Goal: Task Accomplishment & Management: Manage account settings

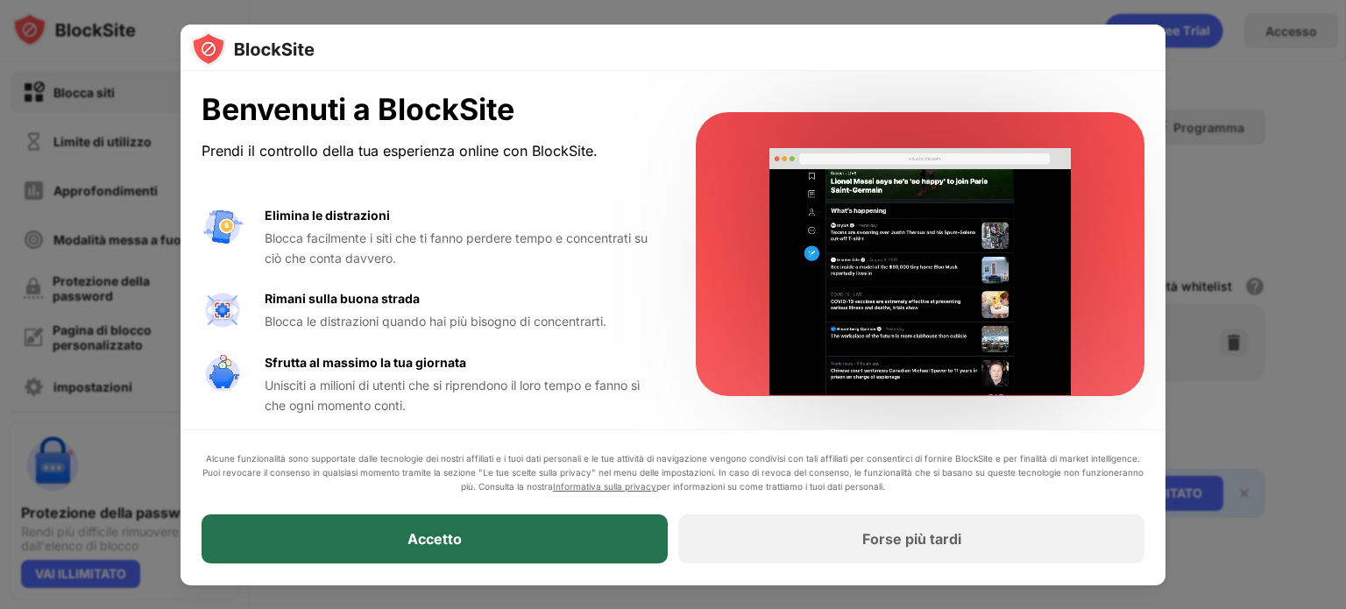
click at [417, 546] on font "Accetto" at bounding box center [435, 540] width 54 height 18
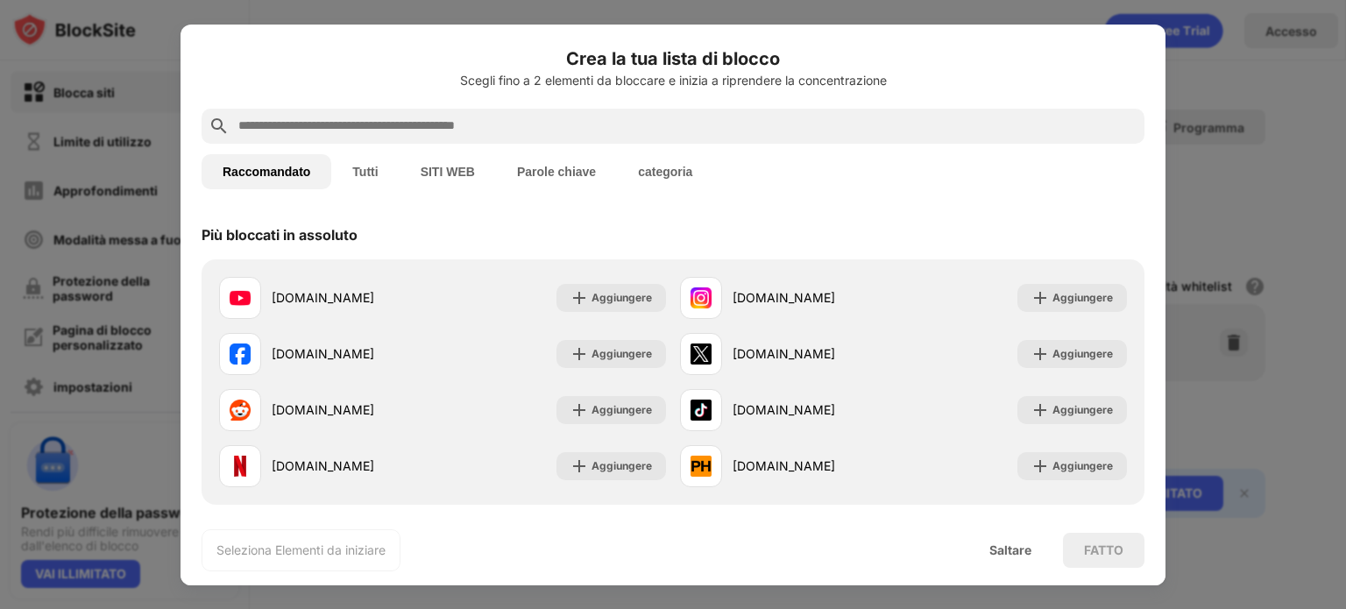
click at [459, 170] on font "SITI WEB" at bounding box center [448, 172] width 54 height 14
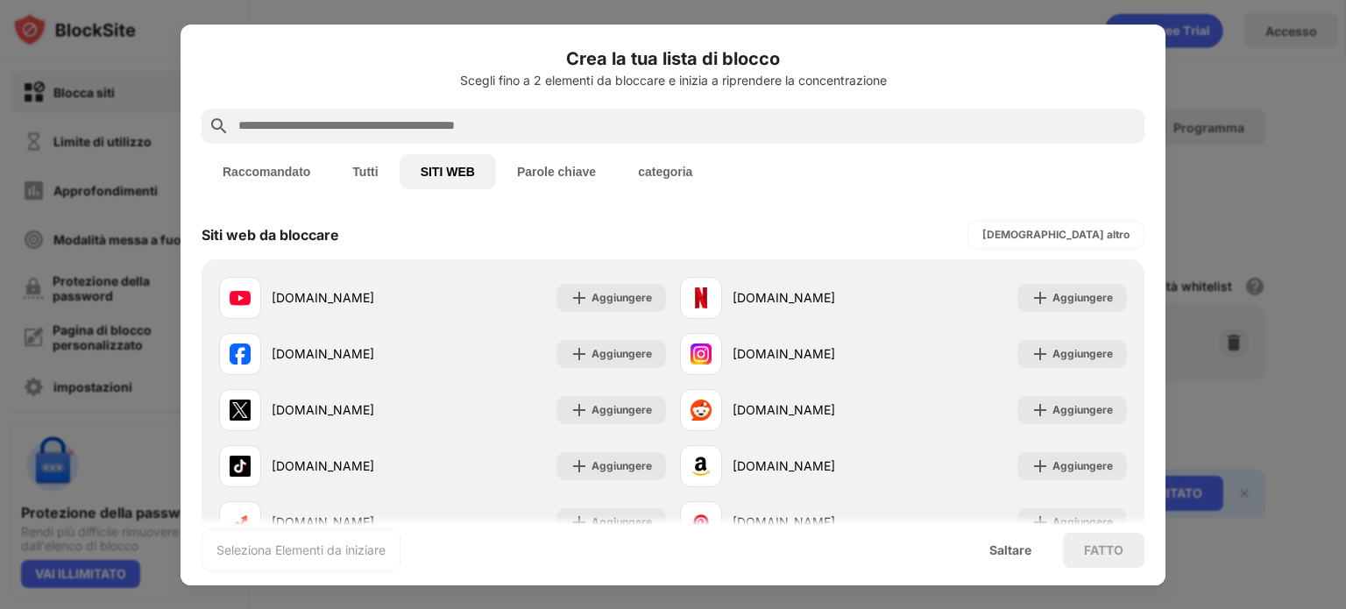
click at [486, 137] on div at bounding box center [673, 126] width 943 height 35
click at [485, 129] on input "text" at bounding box center [687, 126] width 901 height 21
paste input "**********"
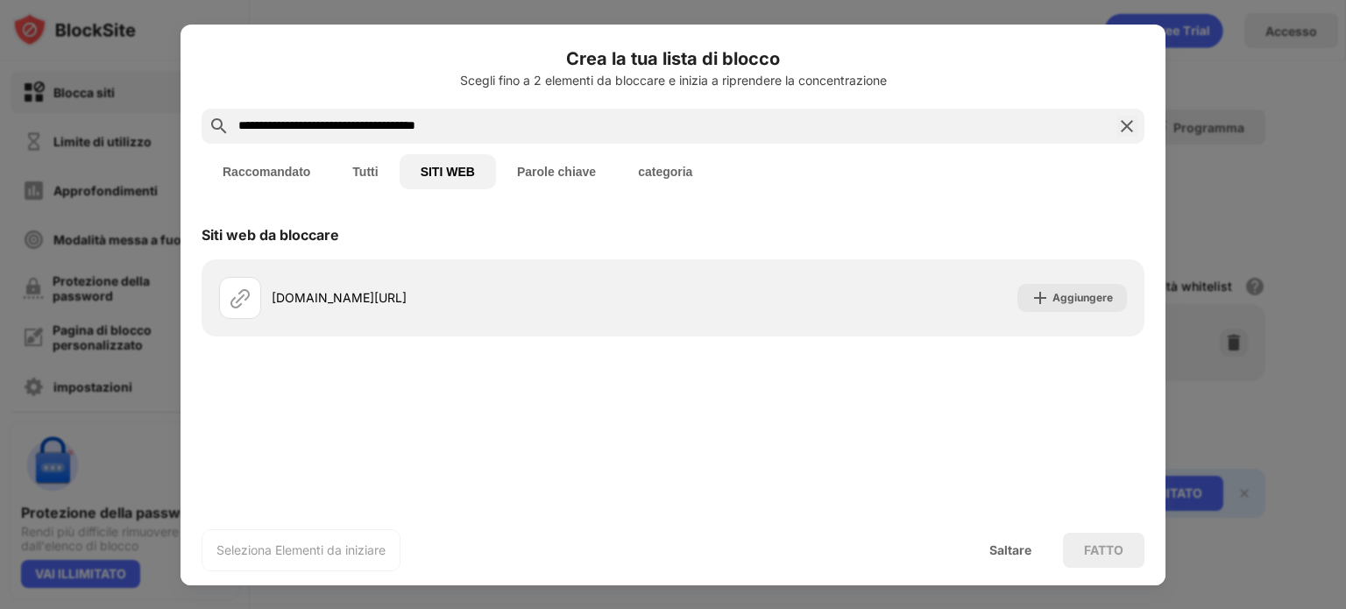
type input "**********"
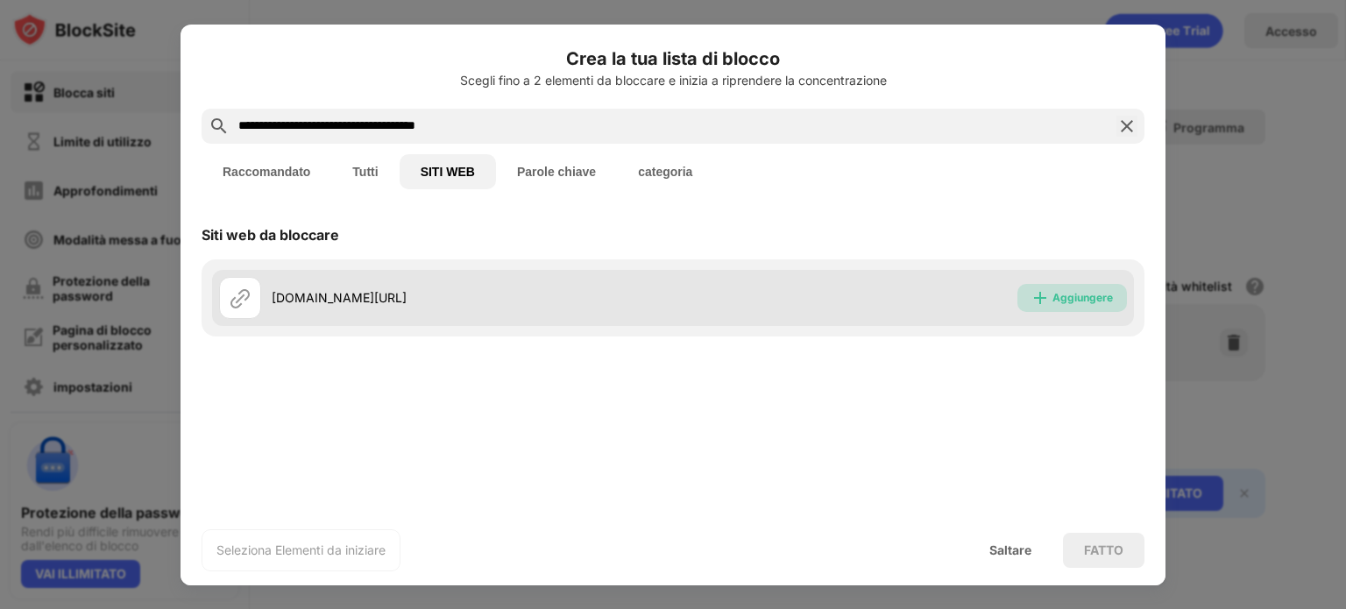
click at [1027, 304] on div "Aggiungere" at bounding box center [1073, 298] width 110 height 28
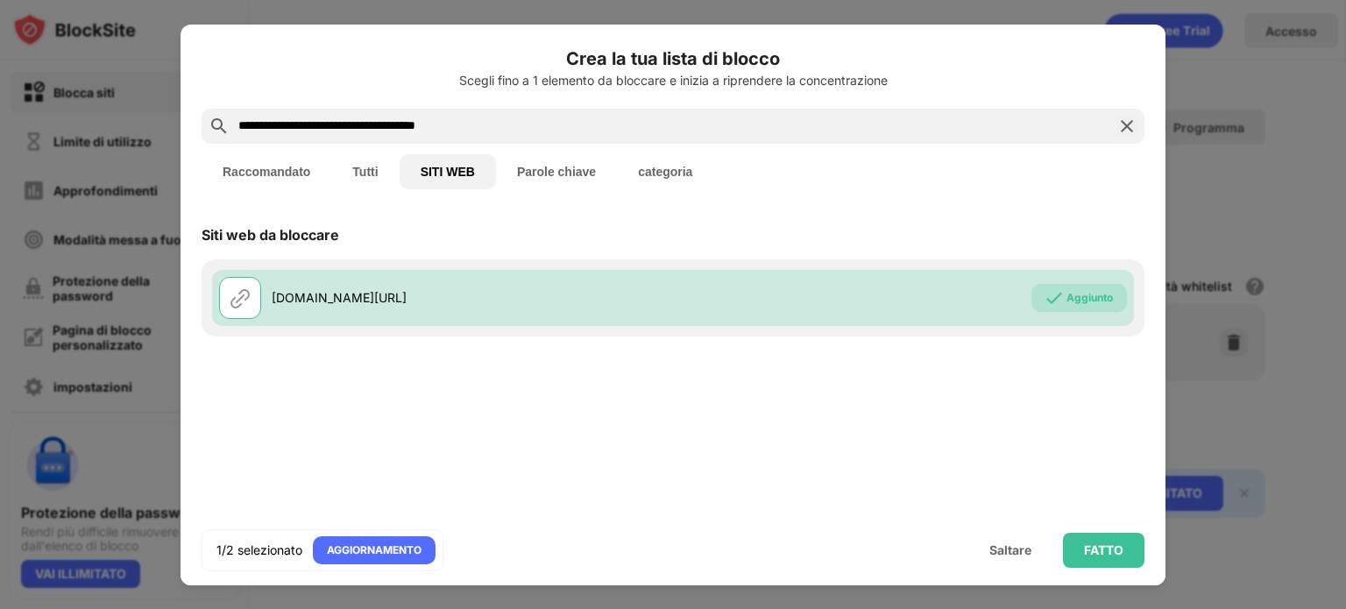
click at [1133, 125] on img at bounding box center [1127, 126] width 21 height 21
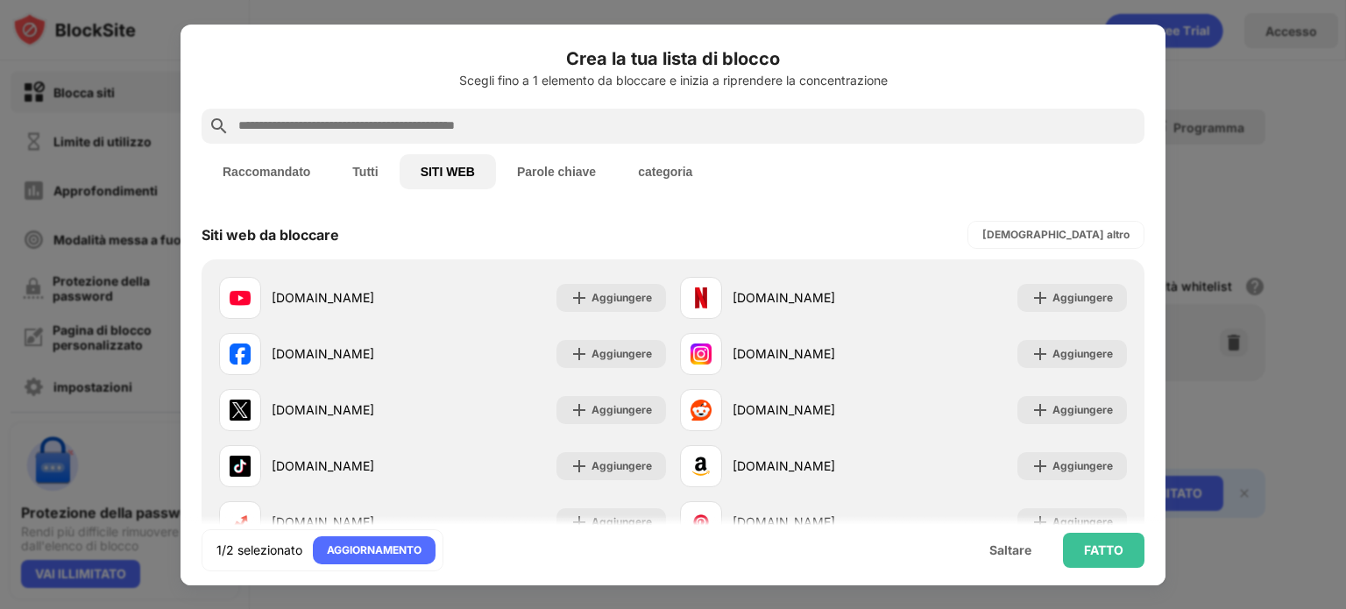
click at [588, 128] on input "text" at bounding box center [687, 126] width 901 height 21
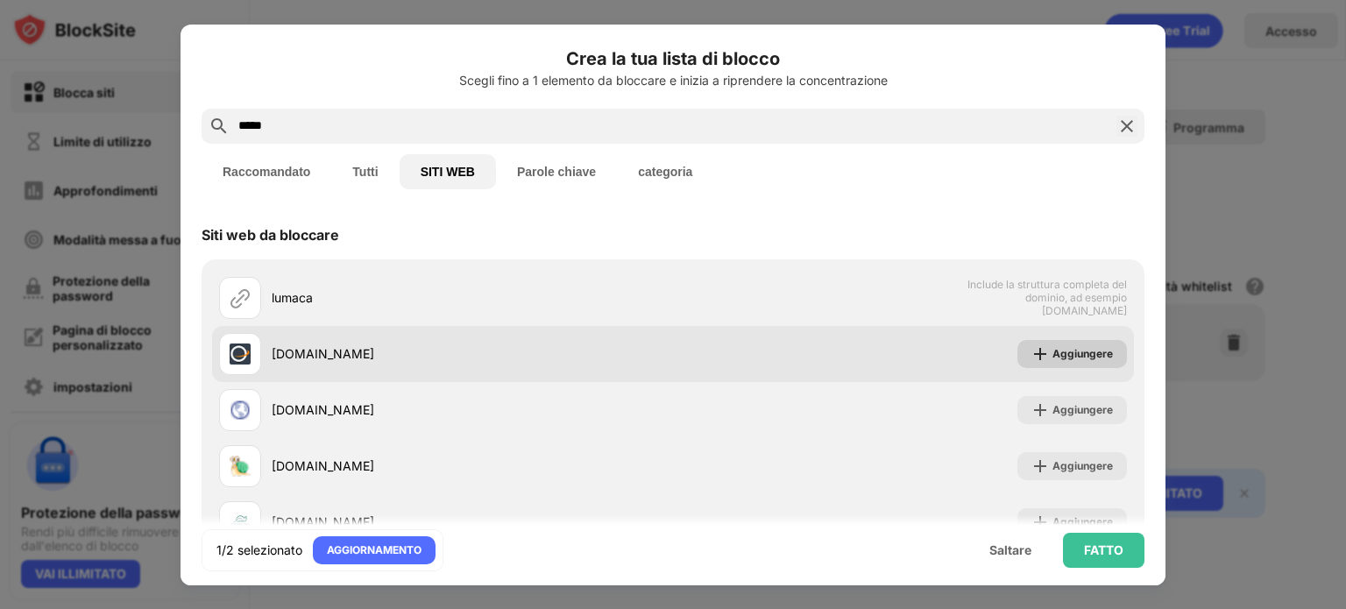
click at [1095, 362] on div "Aggiungere" at bounding box center [1083, 354] width 60 height 18
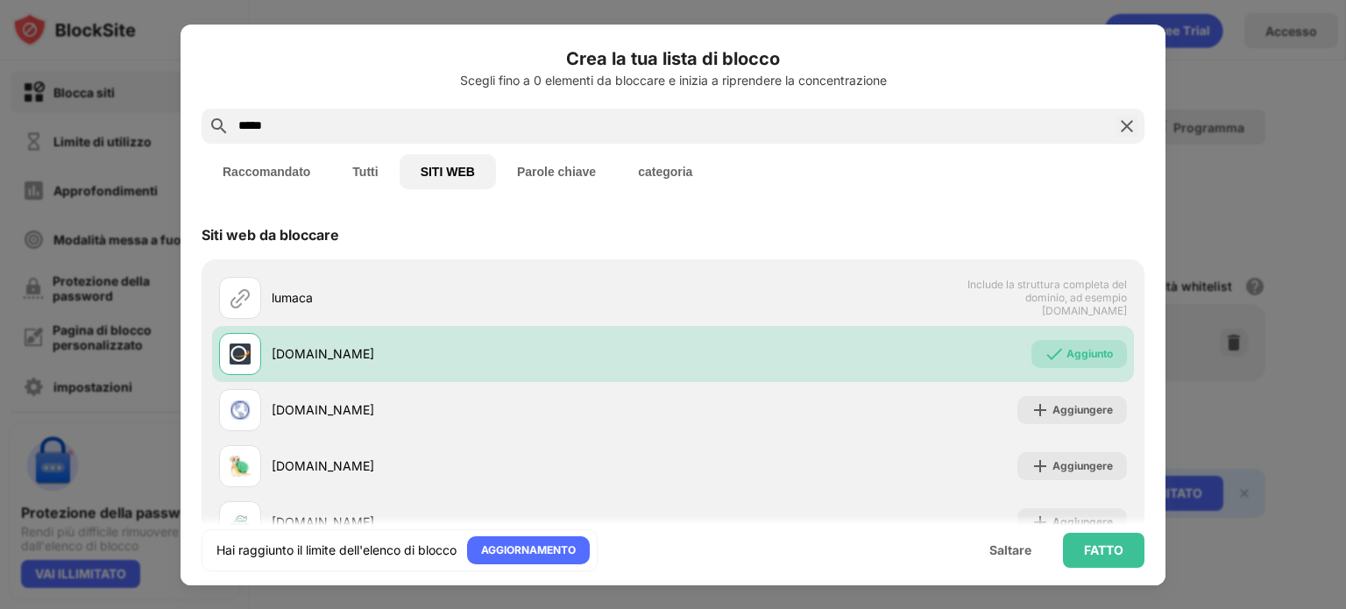
drag, startPoint x: 380, startPoint y: 129, endPoint x: 211, endPoint y: 121, distance: 168.5
click at [211, 121] on div "****" at bounding box center [673, 126] width 943 height 35
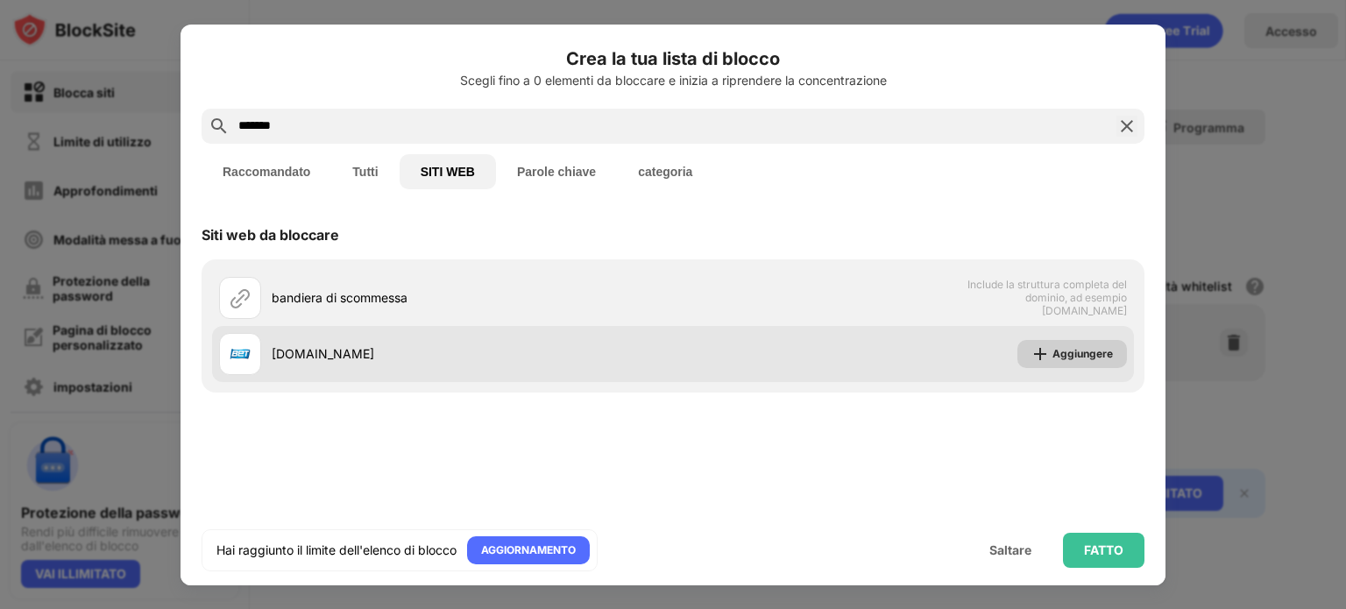
type input "*******"
click at [1024, 355] on div "Aggiungere" at bounding box center [1073, 354] width 110 height 28
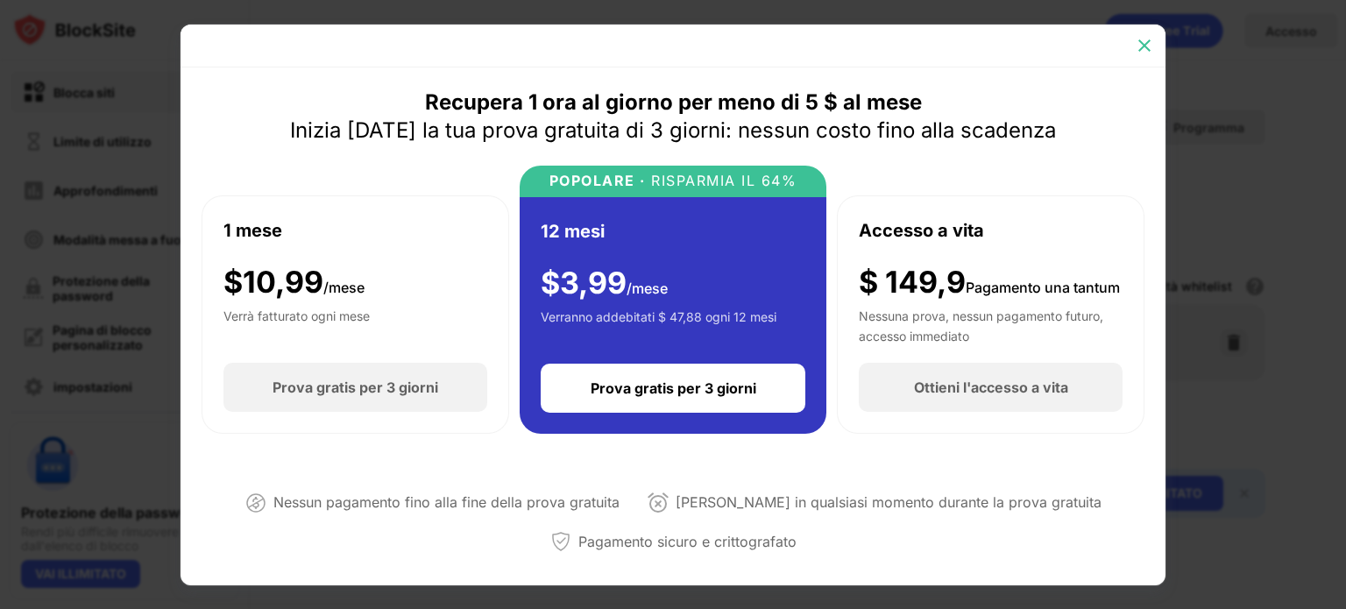
click at [1135, 46] on div at bounding box center [1145, 46] width 28 height 28
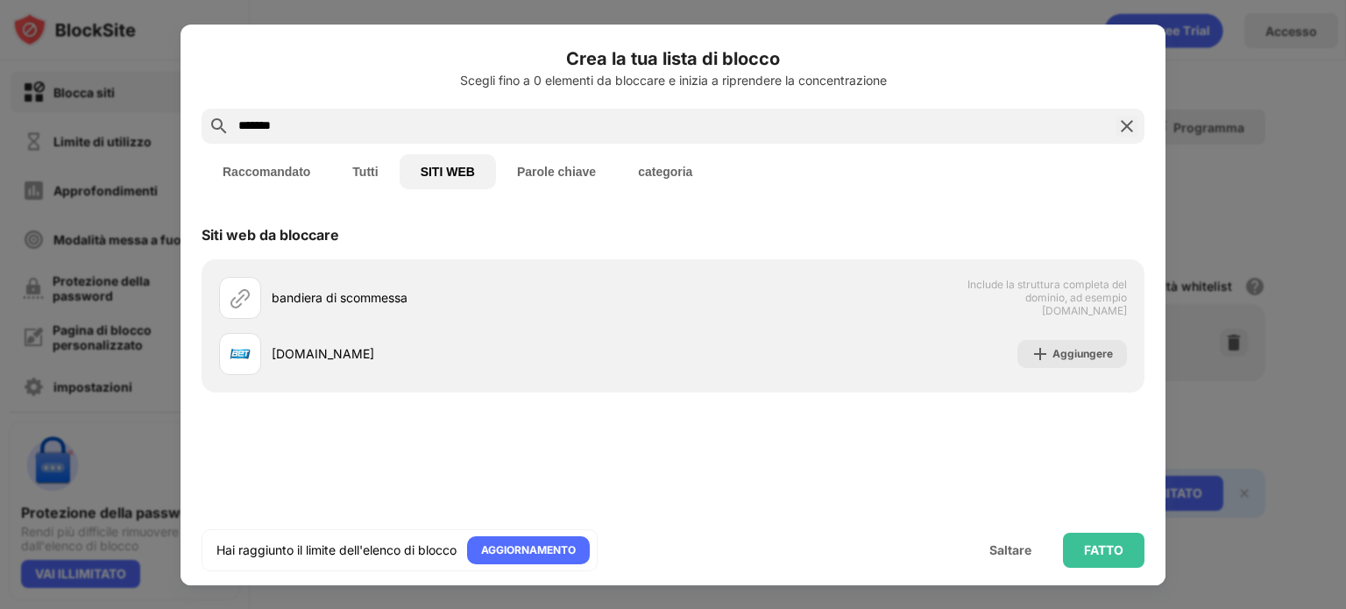
click at [1073, 192] on div "Raccomandato Tutti SITI WEB Parole chiave categoria" at bounding box center [673, 172] width 943 height 56
click at [305, 175] on font "Raccomandato" at bounding box center [267, 172] width 88 height 14
click at [435, 129] on input "*******" at bounding box center [673, 126] width 873 height 21
click at [1093, 544] on font "FATTO" at bounding box center [1103, 550] width 39 height 15
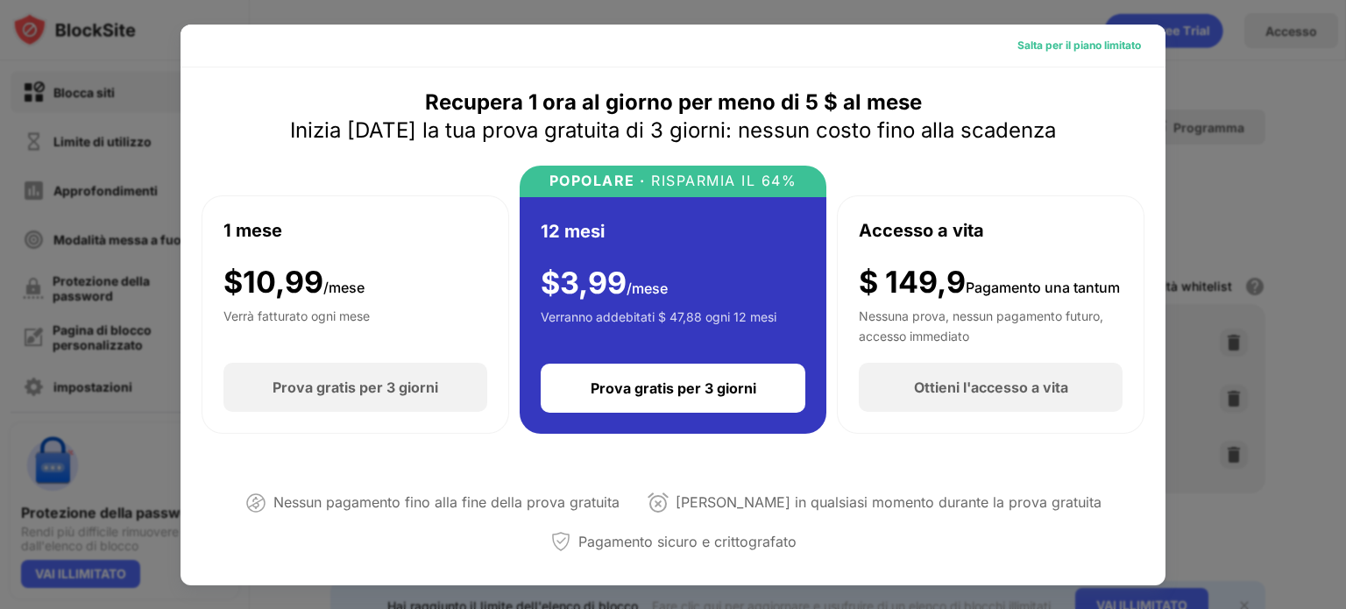
click at [1018, 52] on div "Salta per il piano limitato" at bounding box center [1080, 46] width 124 height 18
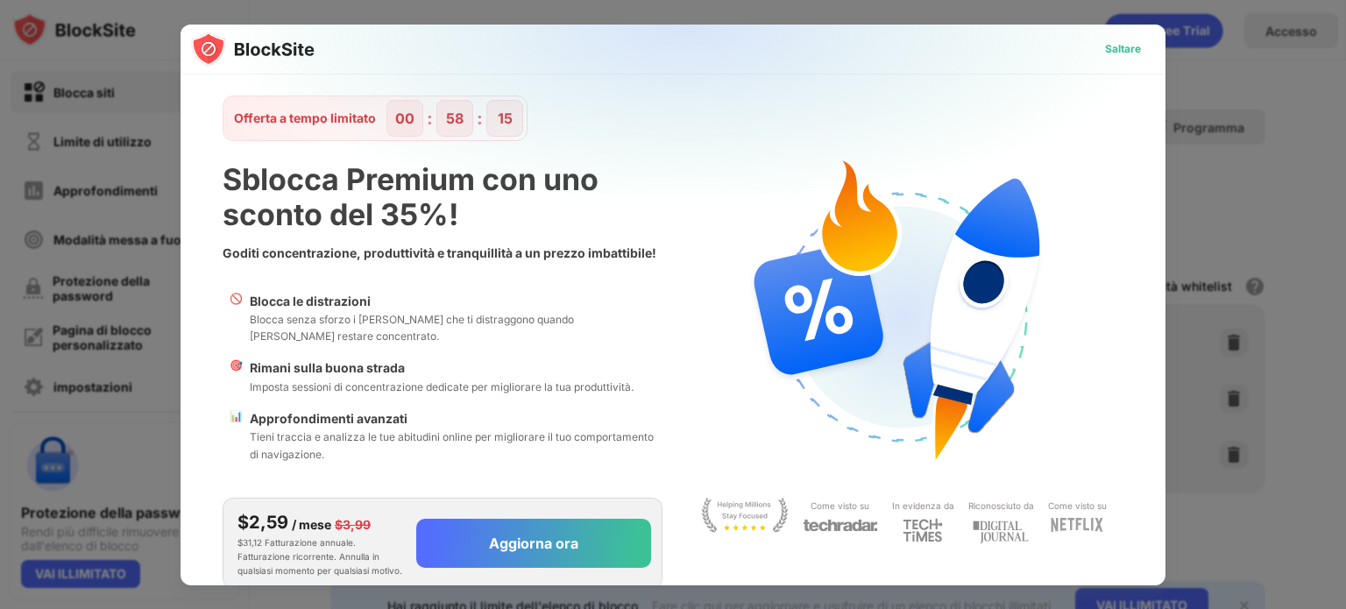
click at [1105, 47] on font "Saltare" at bounding box center [1123, 48] width 36 height 13
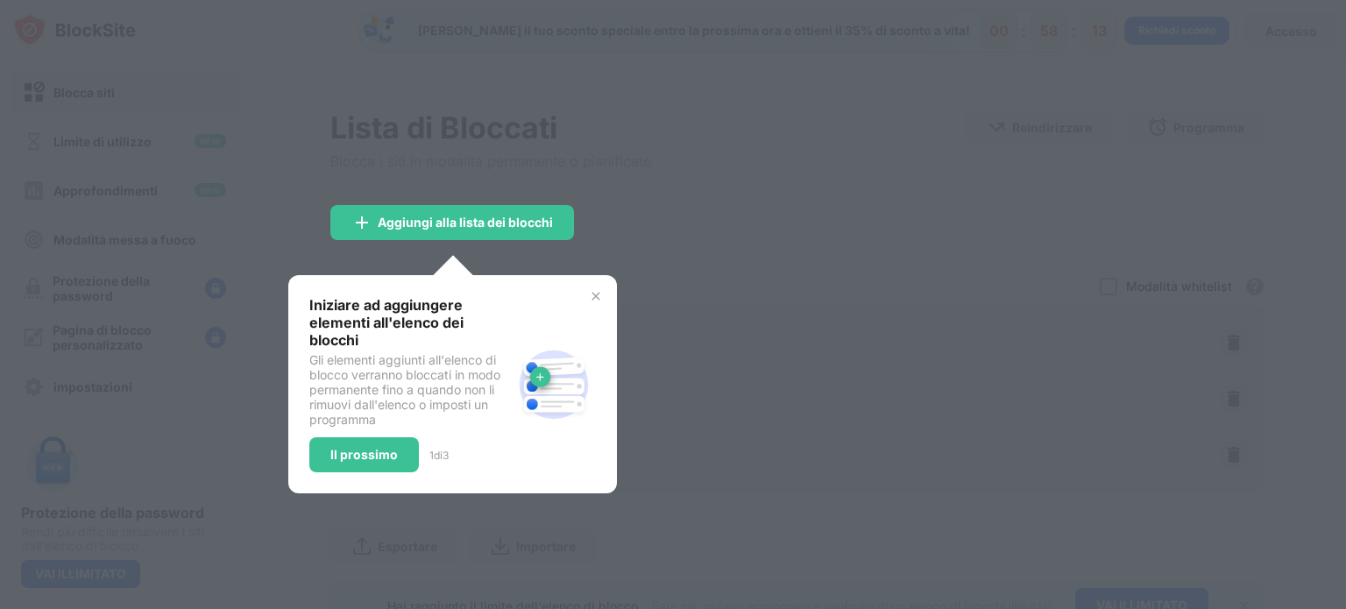
click at [609, 281] on div "Iniziare ad aggiungere elementi all'elenco dei blocchi Gli elementi aggiunti al…" at bounding box center [452, 384] width 329 height 218
click at [598, 291] on img at bounding box center [596, 296] width 14 height 14
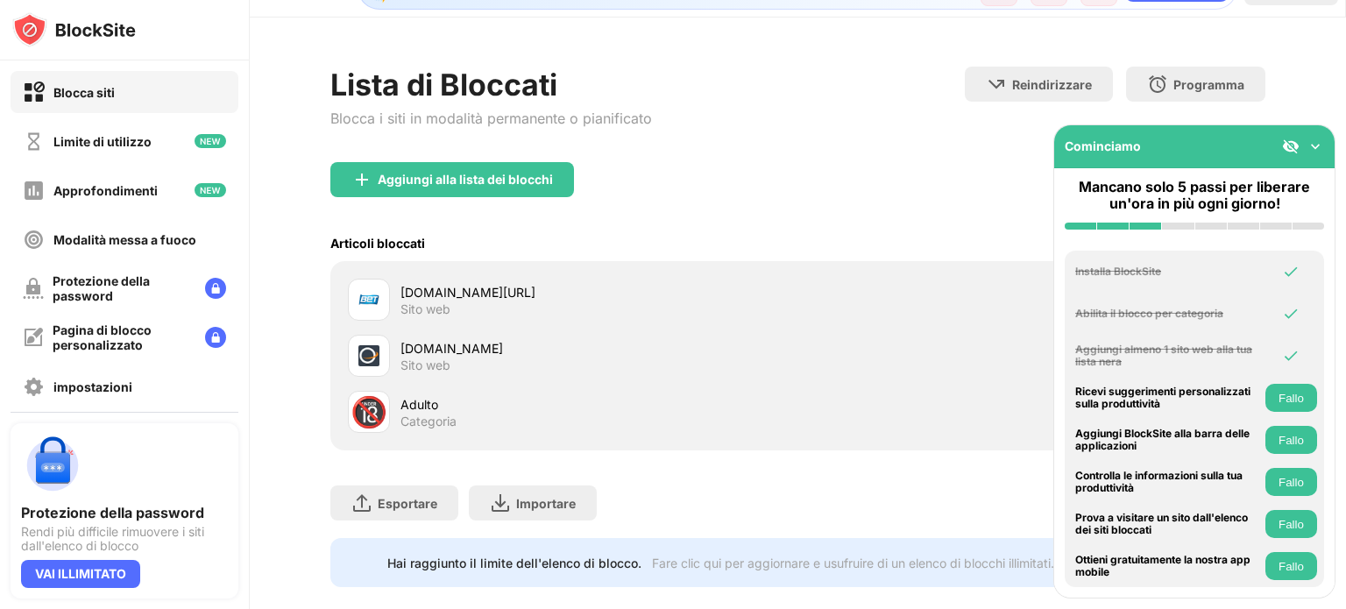
scroll to position [82, 0]
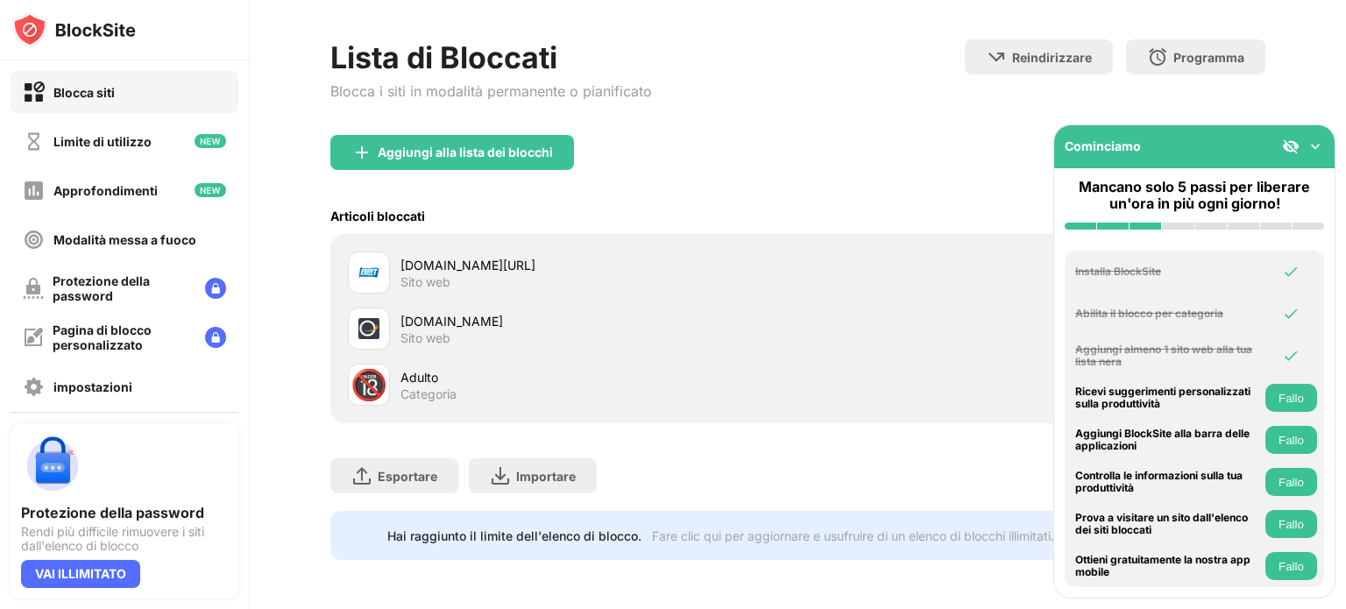
click at [472, 374] on div "Adulto Categoria" at bounding box center [599, 385] width 397 height 34
click at [383, 375] on font "🔞" at bounding box center [369, 384] width 37 height 36
drag, startPoint x: 430, startPoint y: 364, endPoint x: 477, endPoint y: 361, distance: 46.5
click at [477, 368] on div "Adulto" at bounding box center [599, 377] width 397 height 18
click at [1303, 150] on div at bounding box center [1303, 147] width 42 height 18
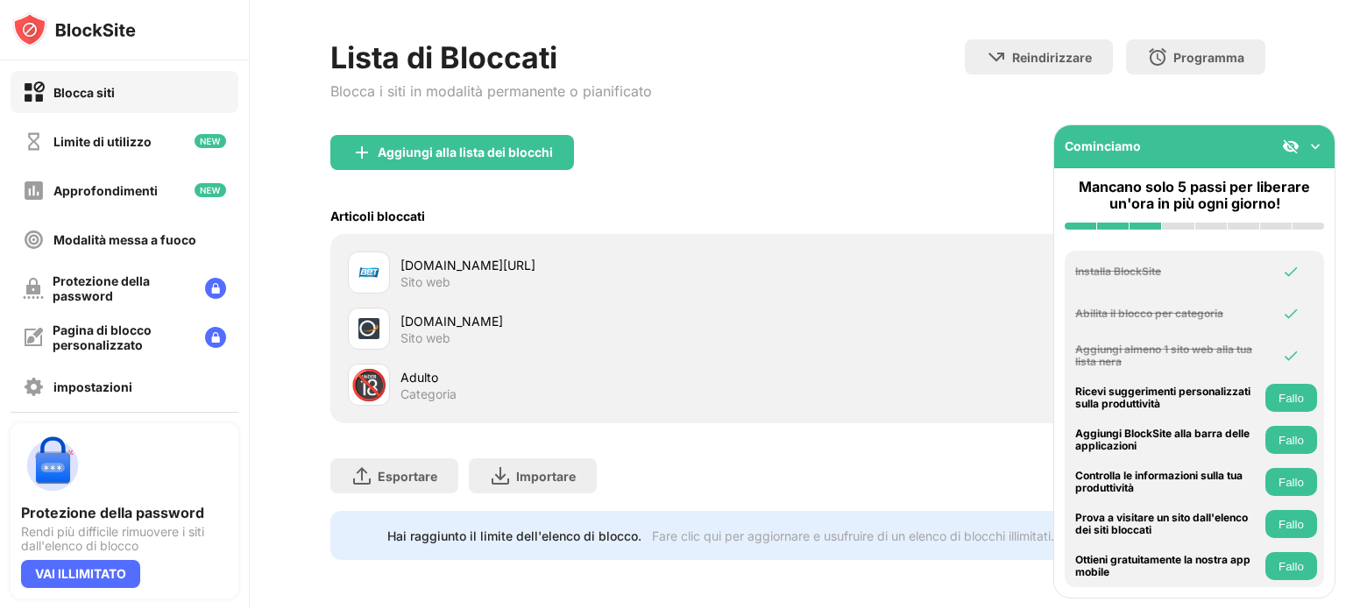
click at [1318, 143] on img at bounding box center [1316, 147] width 18 height 18
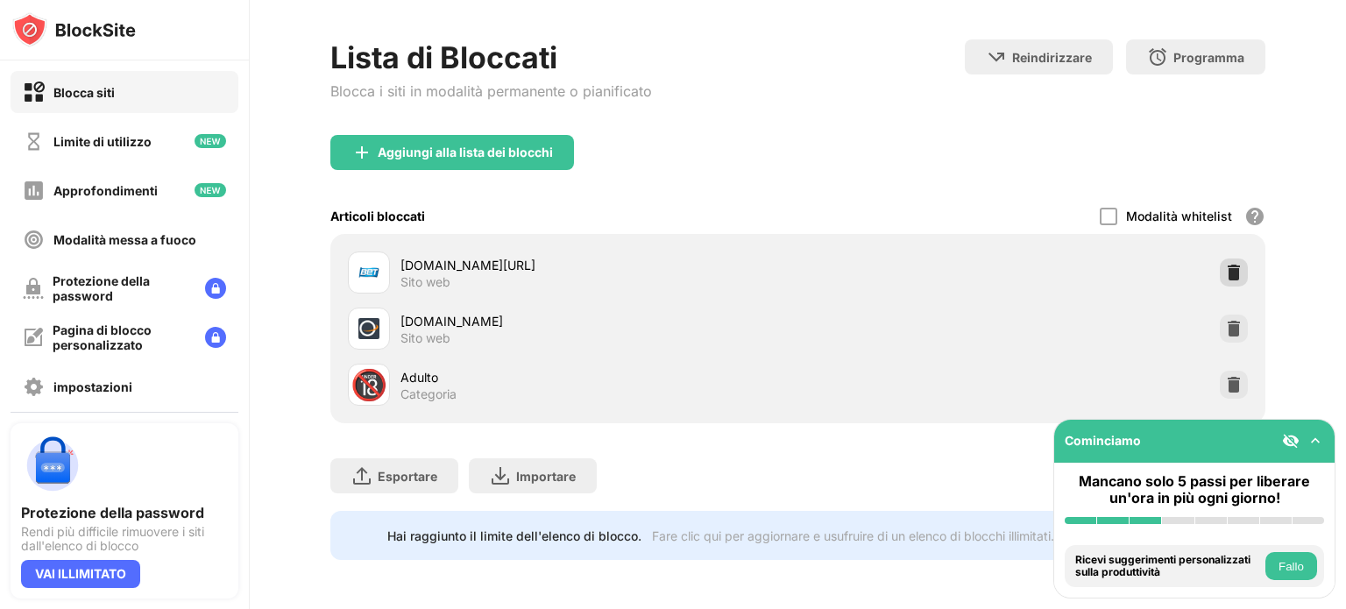
click at [1225, 264] on img at bounding box center [1234, 273] width 18 height 18
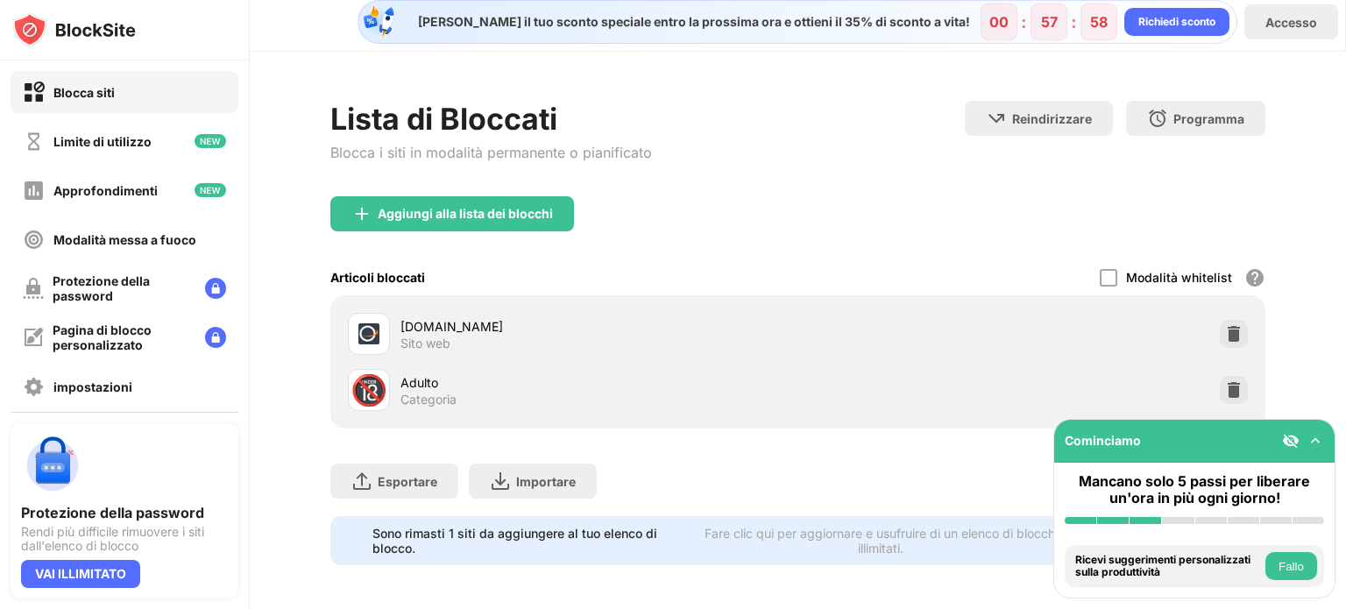
scroll to position [0, 0]
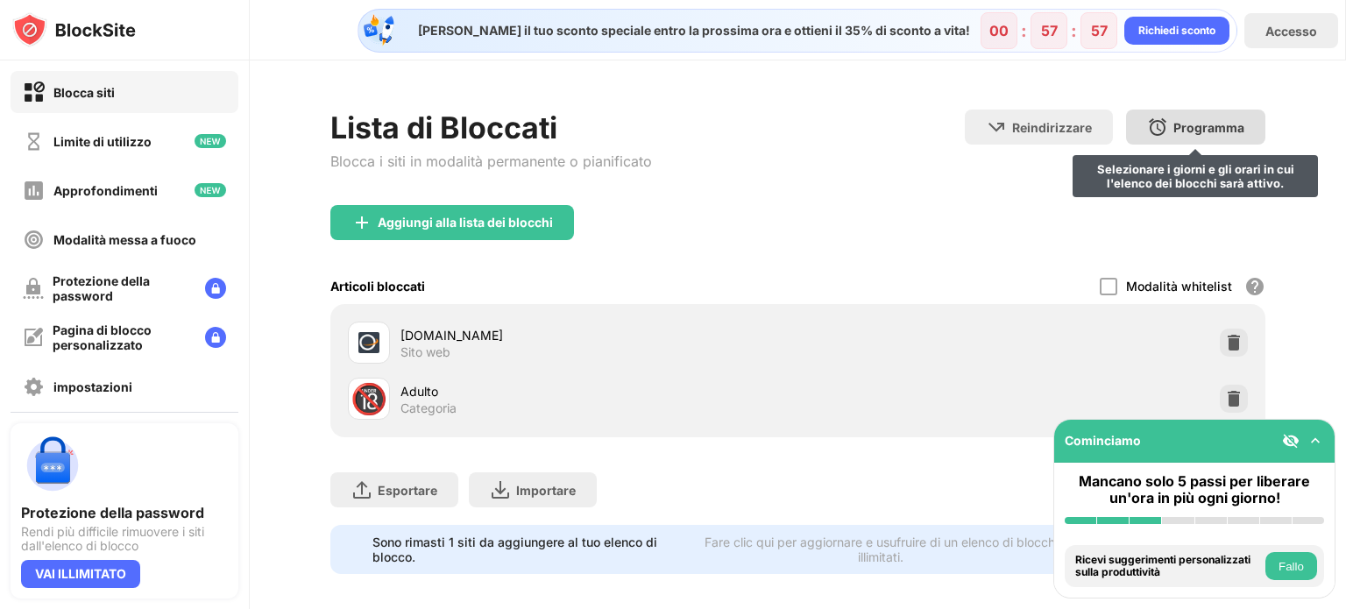
click at [1174, 124] on font "Programma" at bounding box center [1209, 127] width 71 height 15
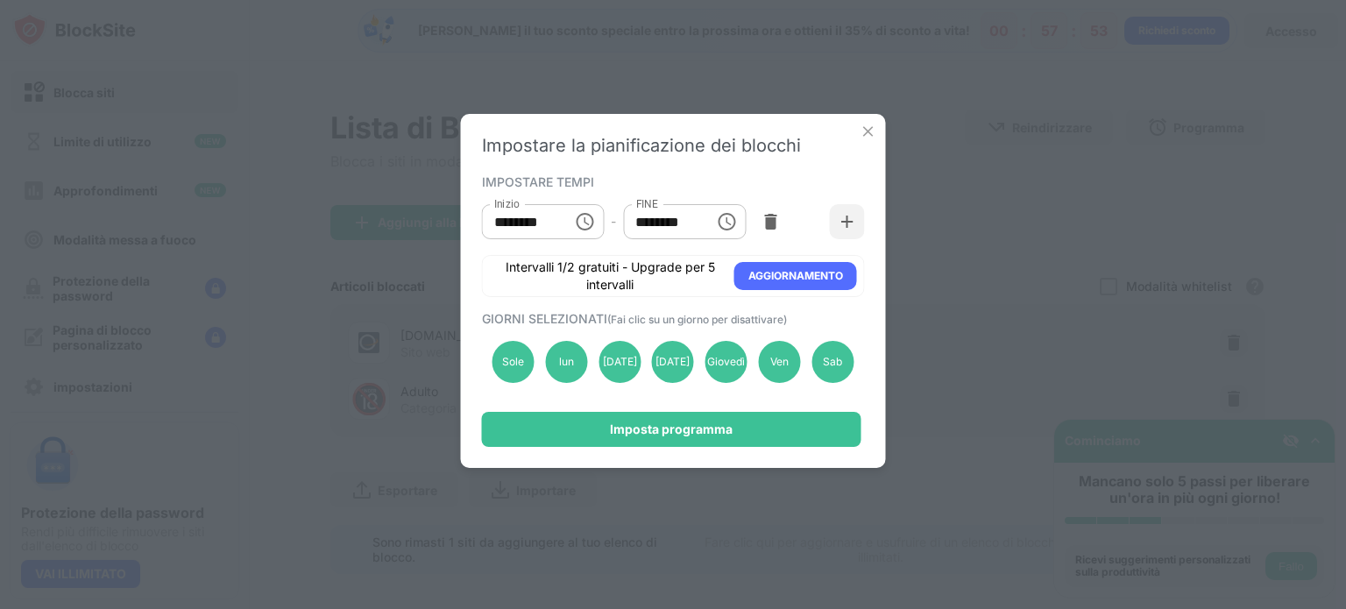
click at [545, 222] on input "********" at bounding box center [521, 221] width 79 height 35
click at [566, 195] on div "IMPOSTARE TEMPI Inizio ******** Inizio - FINE ******** FINE Intervalli 1/2 grat…" at bounding box center [673, 233] width 383 height 127
click at [839, 224] on img at bounding box center [848, 222] width 18 height 18
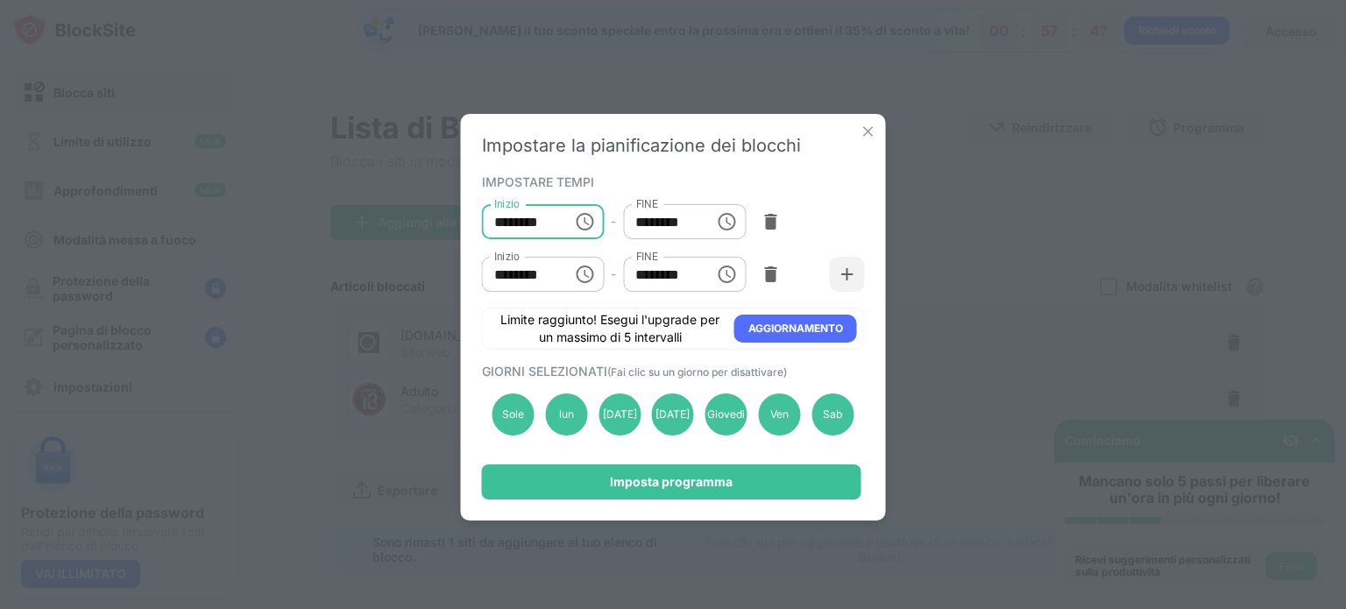
click at [529, 222] on input "********" at bounding box center [521, 221] width 79 height 35
click at [768, 273] on img at bounding box center [771, 275] width 18 height 18
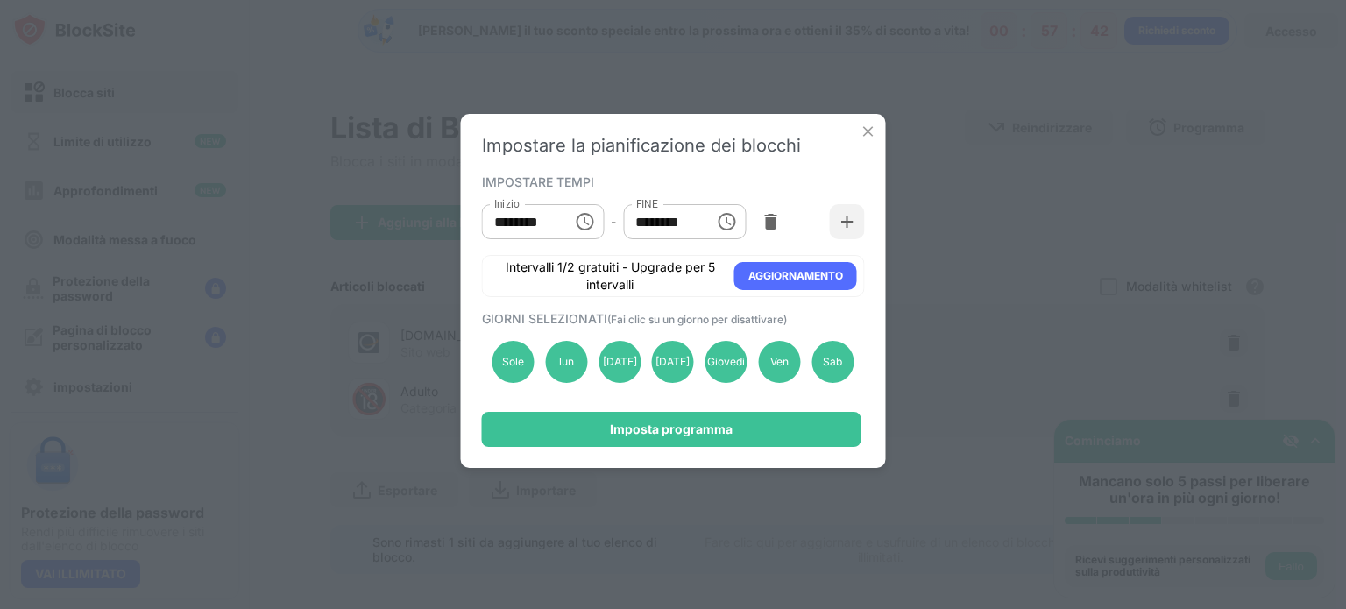
click at [531, 234] on input "********" at bounding box center [521, 221] width 79 height 35
click at [516, 231] on input "********" at bounding box center [521, 221] width 79 height 35
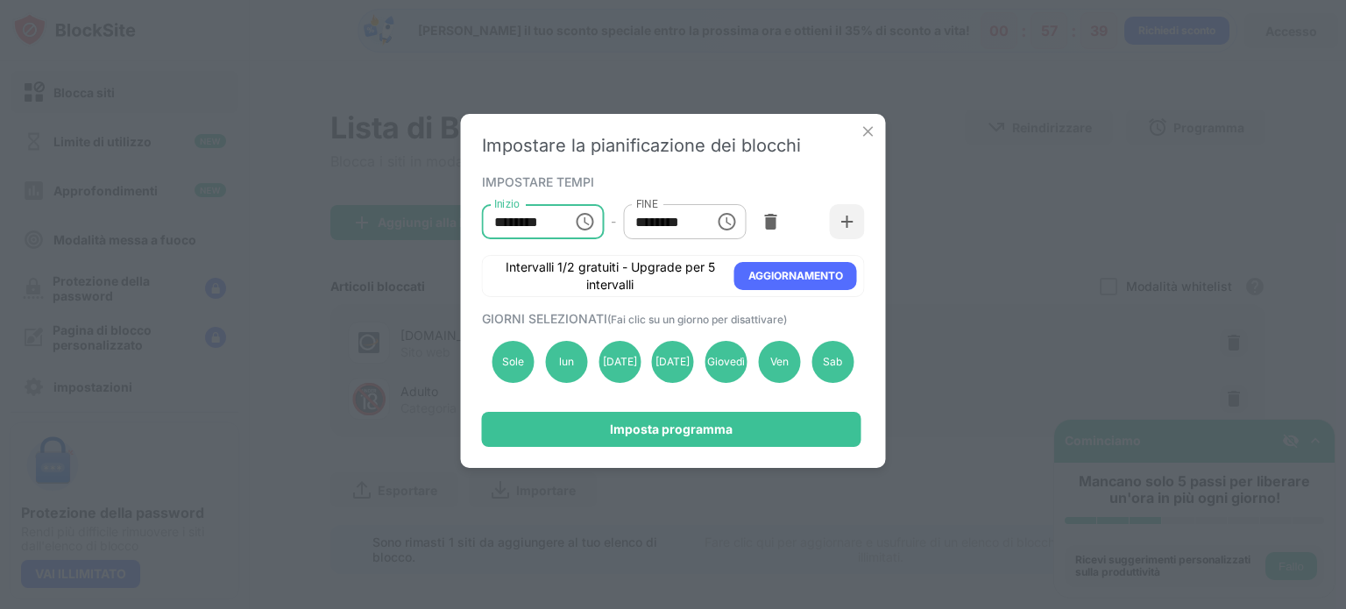
click at [782, 171] on div "IMPOSTARE TEMPI Inizio ******** Inizio - FINE ******** FINE Intervalli 1/2 grat…" at bounding box center [673, 233] width 383 height 127
click at [540, 364] on div "Sole lun [DATE] [DATE] Giovedì Ven Sab" at bounding box center [673, 362] width 383 height 72
click at [561, 363] on font "lun" at bounding box center [566, 361] width 15 height 13
click at [596, 362] on div "Sole lun [DATE] [DATE] Giovedì Ven Sab" at bounding box center [673, 362] width 383 height 72
click at [623, 368] on div "[DATE]" at bounding box center [620, 362] width 42 height 42
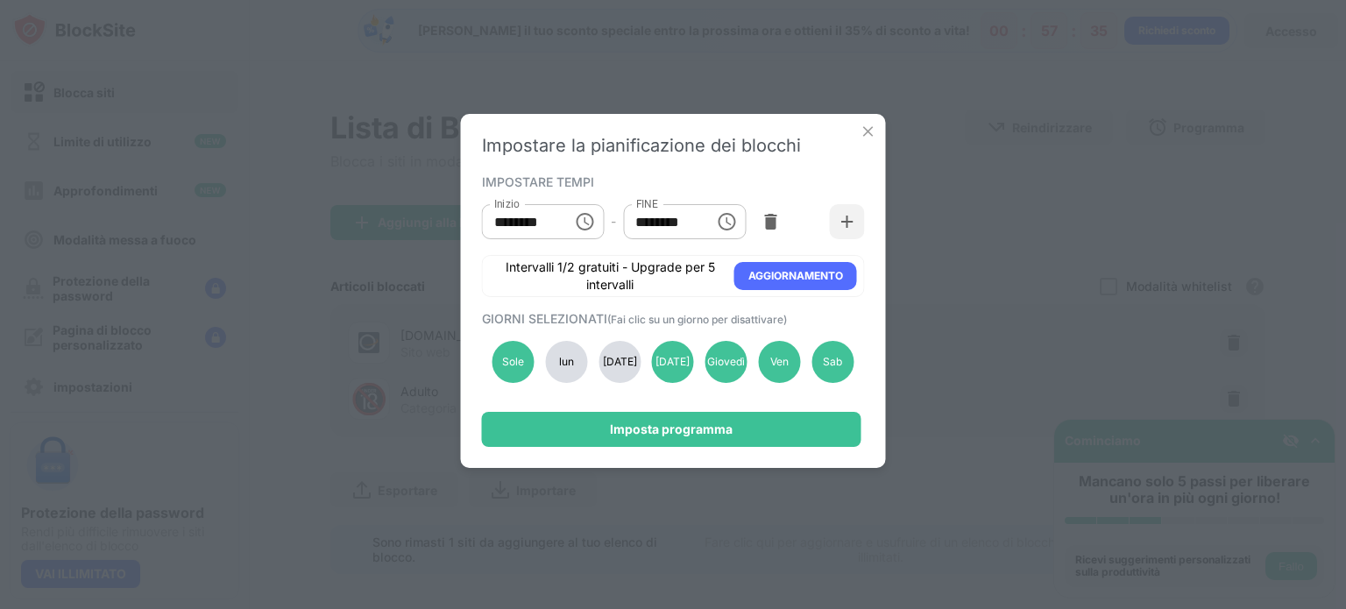
click at [564, 369] on div "lun" at bounding box center [566, 362] width 42 height 42
click at [606, 366] on font "[DATE]" at bounding box center [620, 361] width 34 height 13
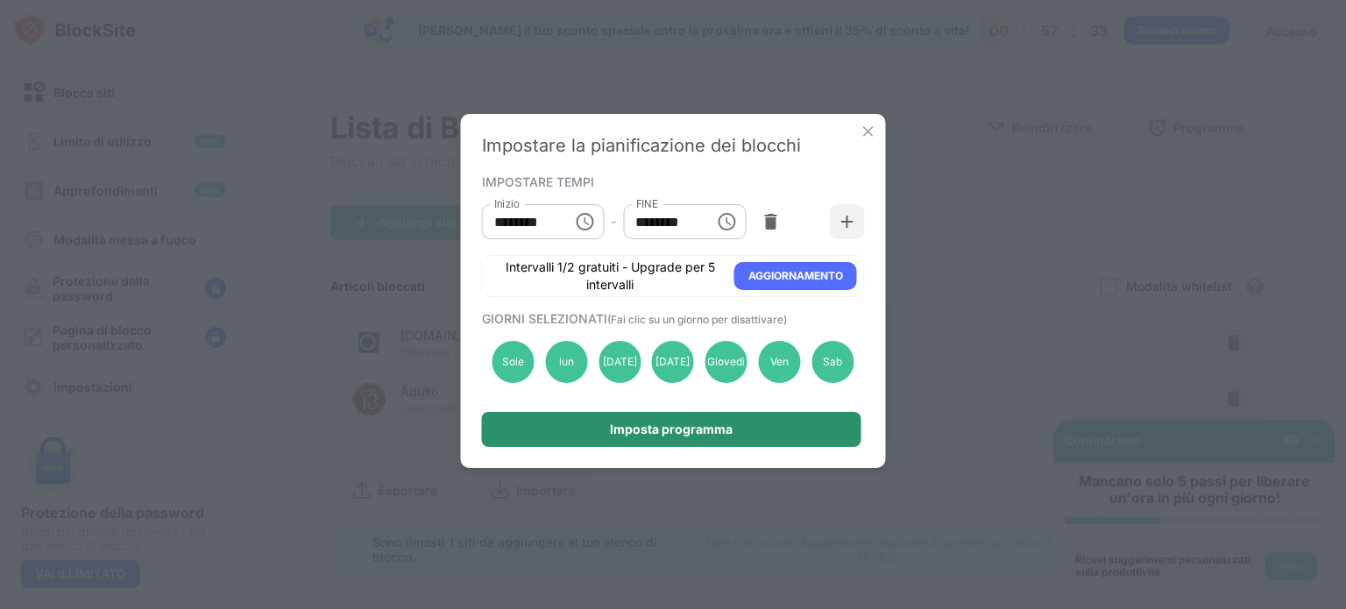
click at [649, 430] on font "Imposta programma" at bounding box center [671, 429] width 123 height 15
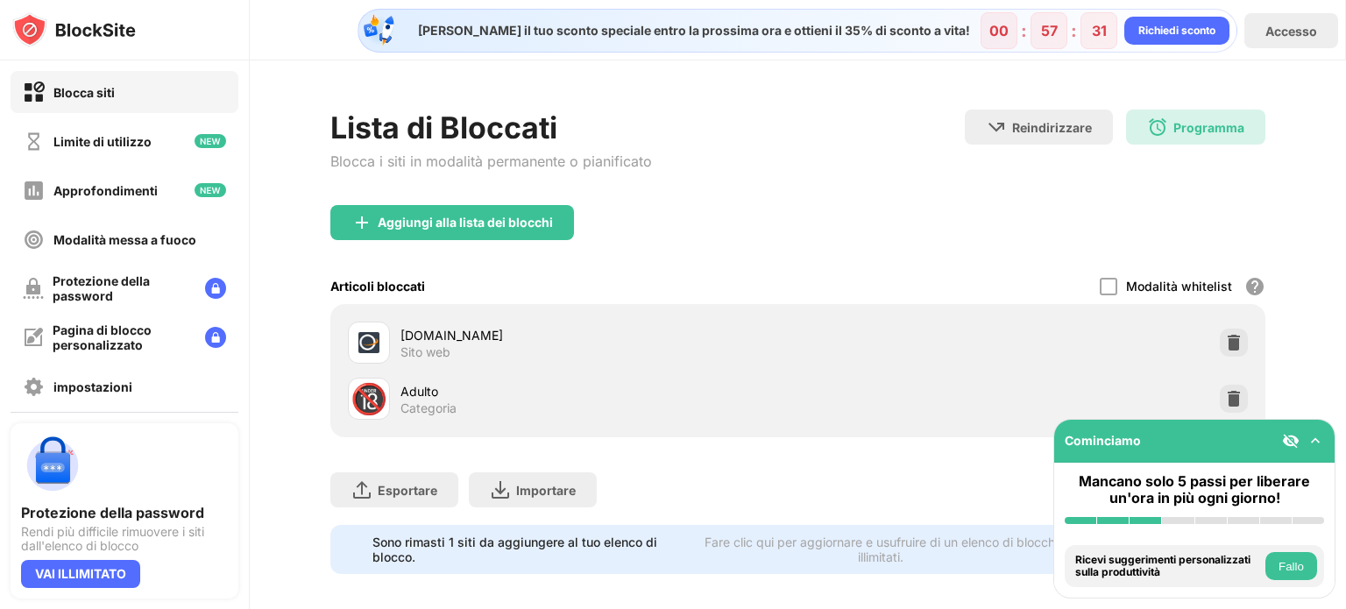
scroll to position [25, 0]
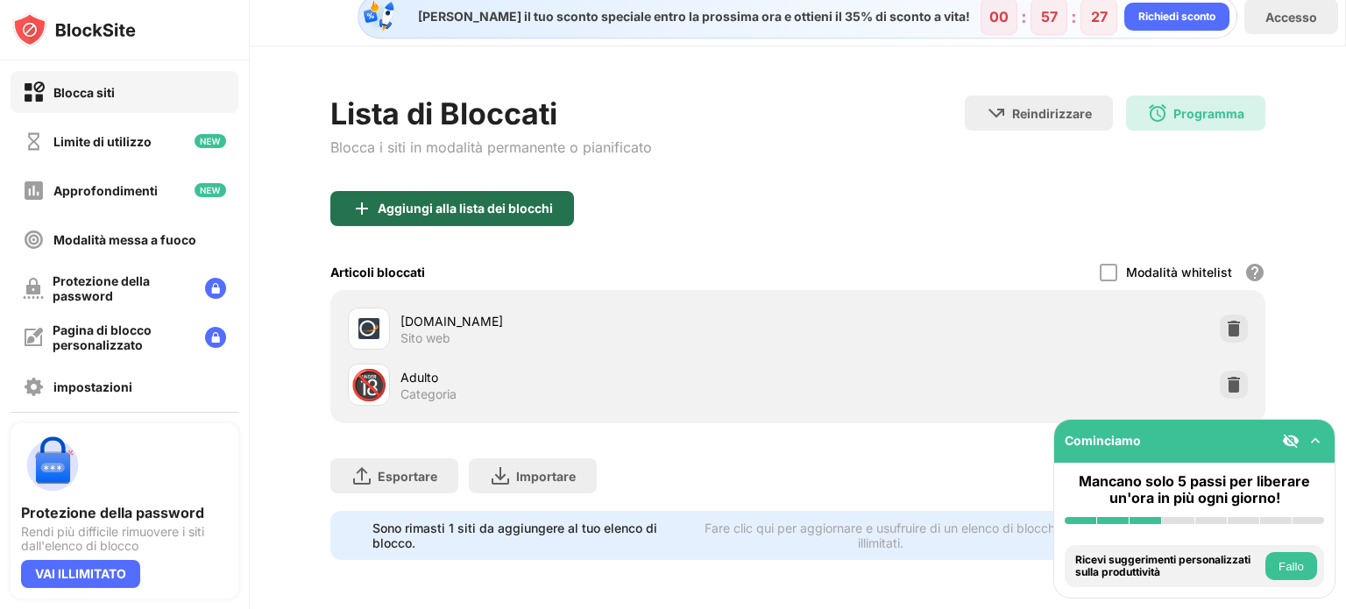
click at [373, 192] on div "Aggiungi alla lista dei blocchi" at bounding box center [452, 208] width 244 height 35
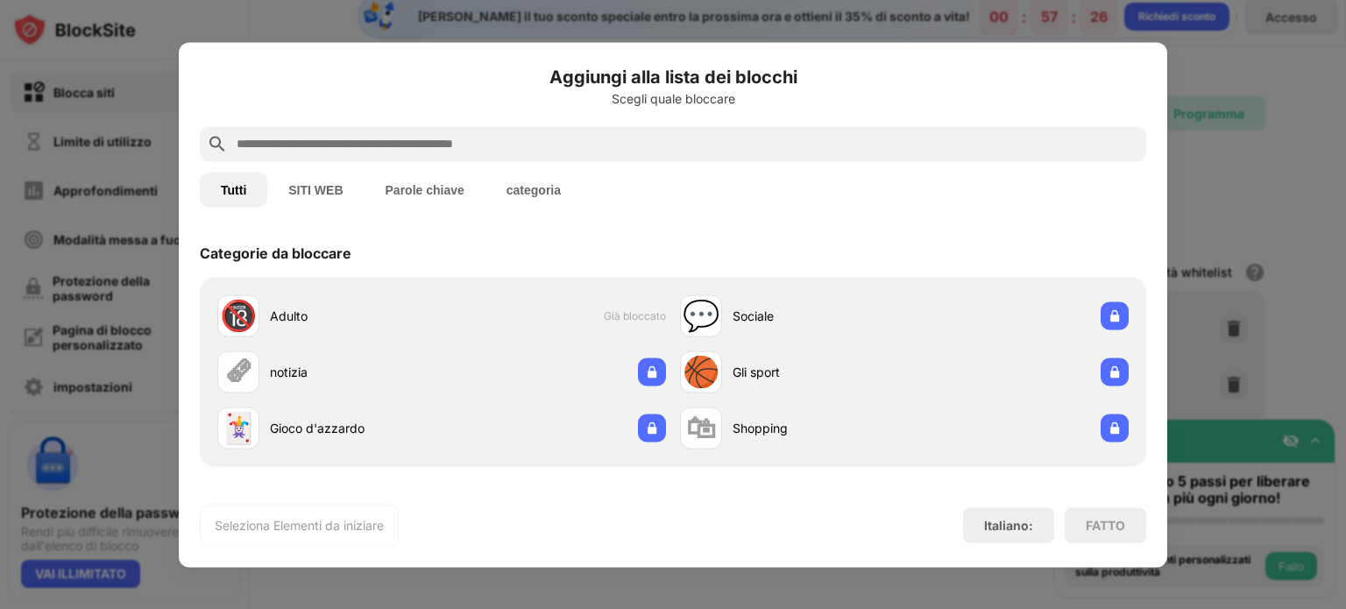
click at [318, 185] on font "SITI WEB" at bounding box center [315, 189] width 54 height 14
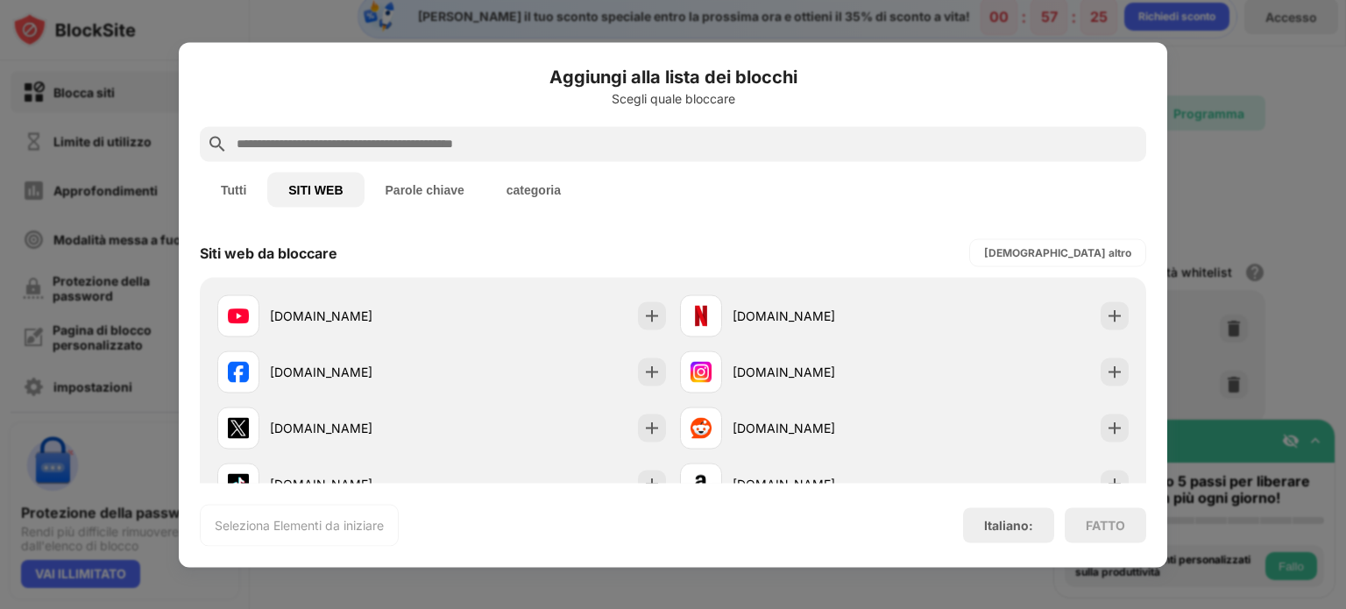
click at [256, 187] on button "Tutti" at bounding box center [233, 189] width 67 height 35
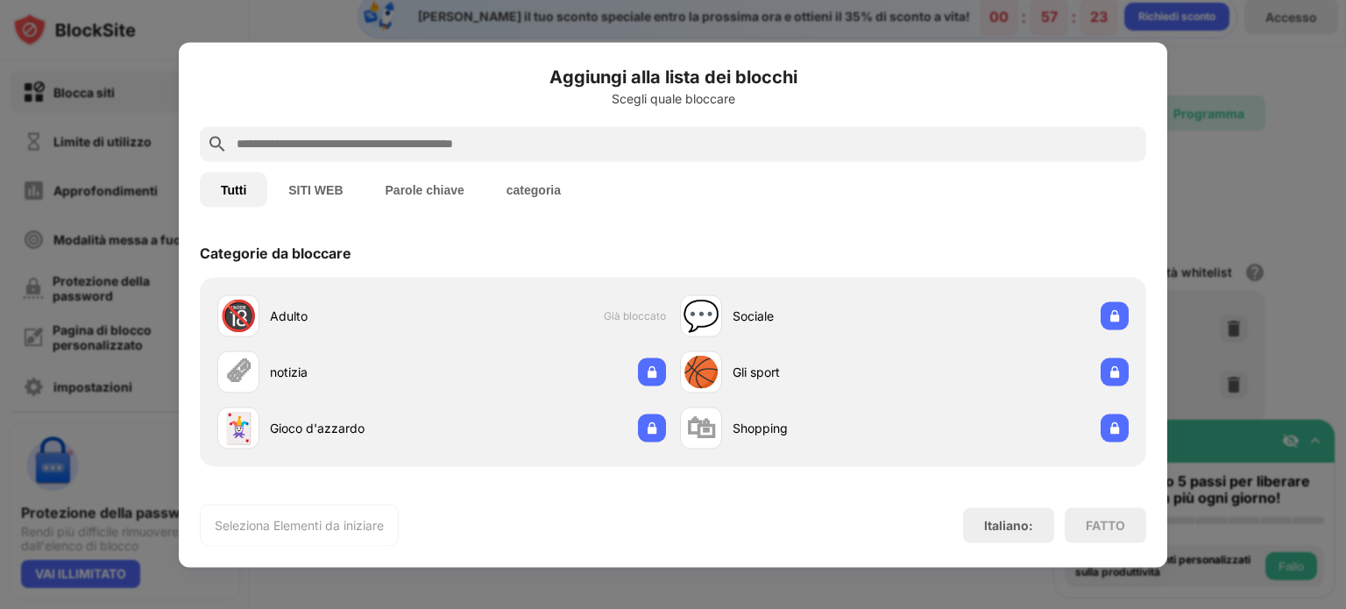
click at [305, 191] on font "SITI WEB" at bounding box center [315, 189] width 54 height 14
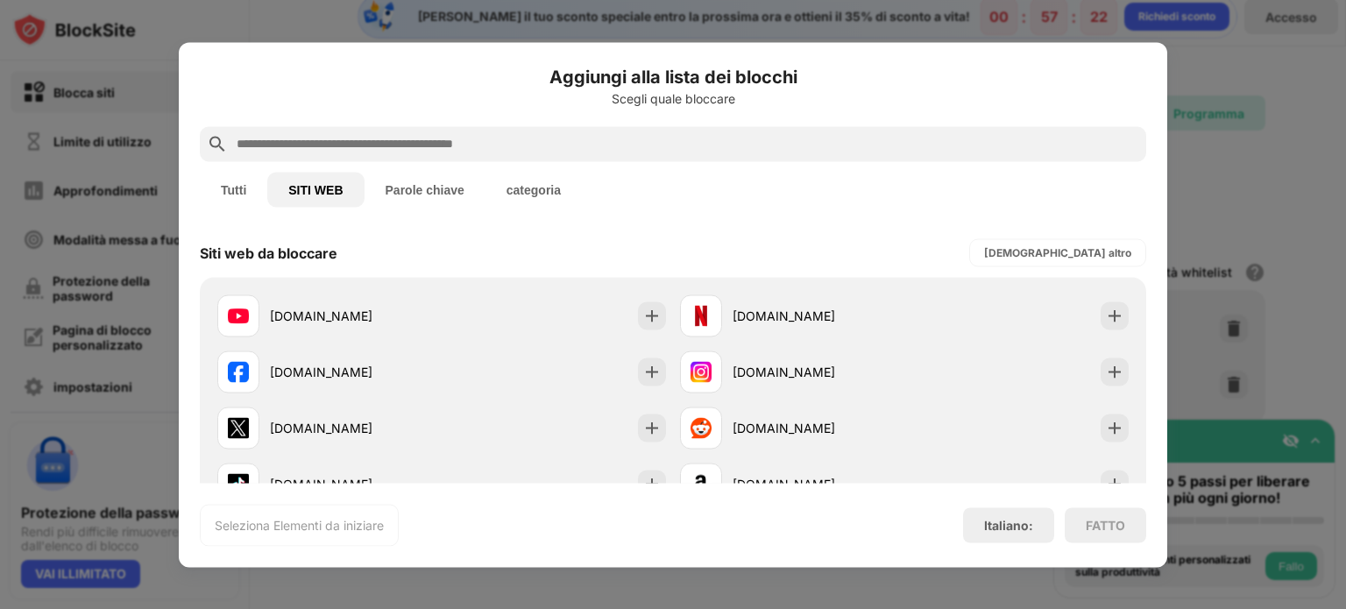
click at [316, 148] on input "text" at bounding box center [687, 143] width 905 height 21
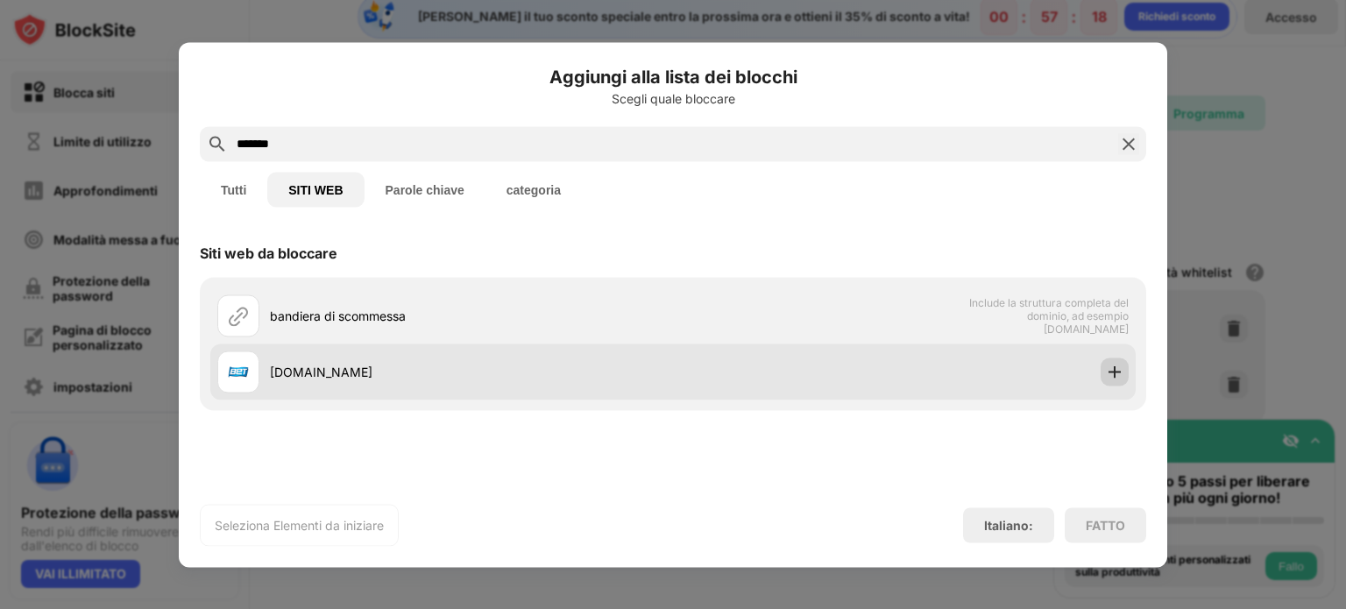
type input "*******"
click at [1108, 373] on img at bounding box center [1115, 372] width 18 height 18
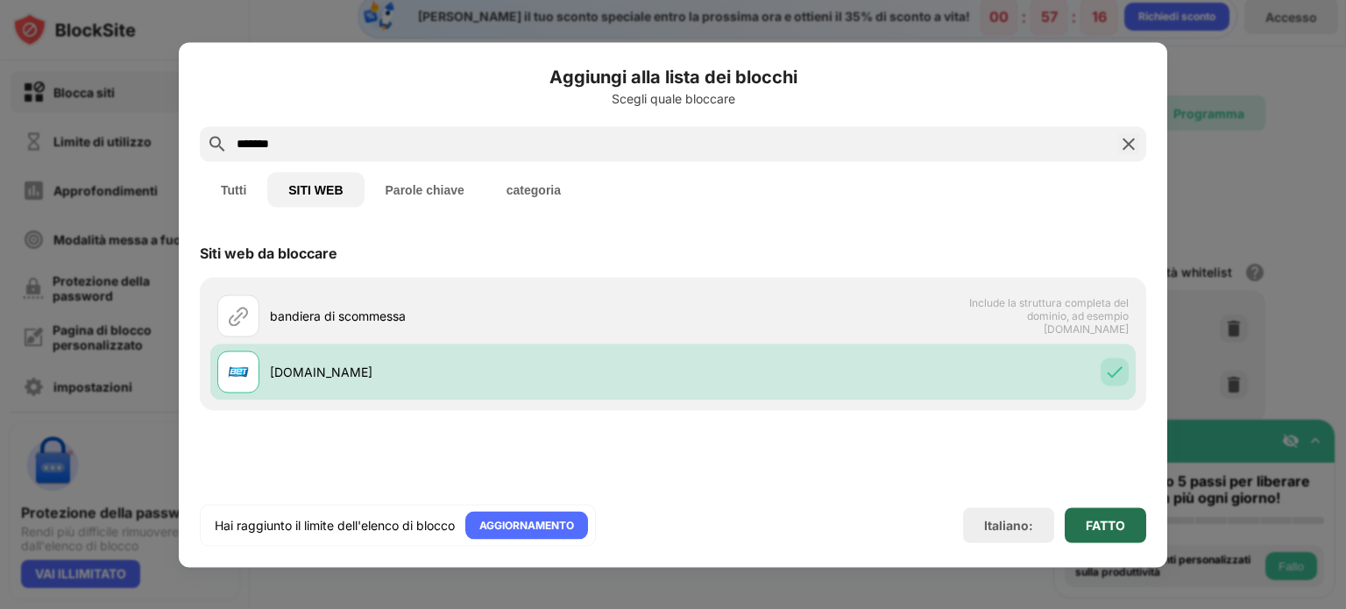
click at [1111, 522] on font "FATTO" at bounding box center [1105, 524] width 39 height 15
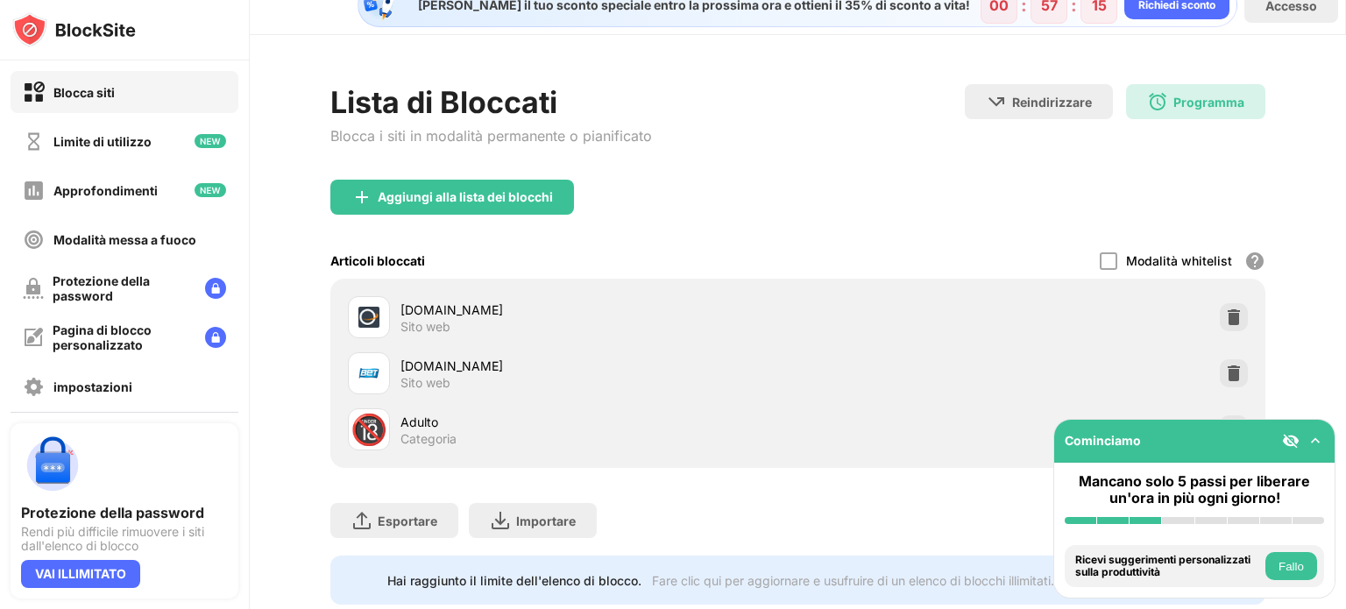
scroll to position [82, 0]
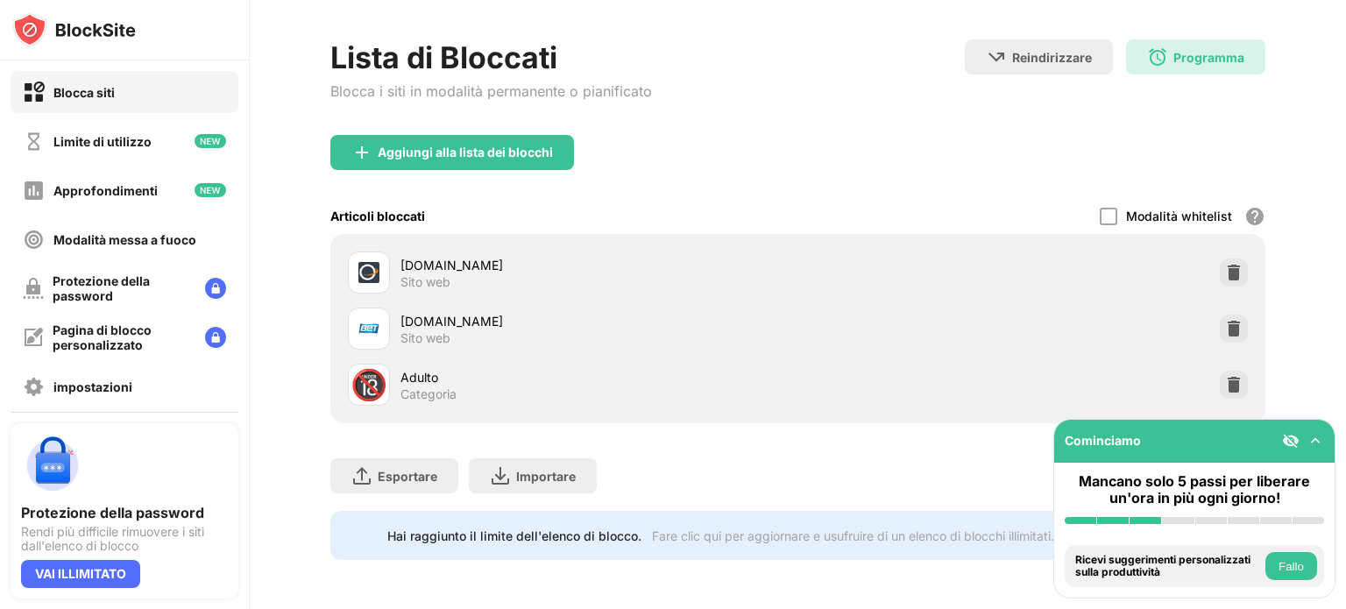
click at [1297, 564] on font "Fallo" at bounding box center [1291, 566] width 25 height 13
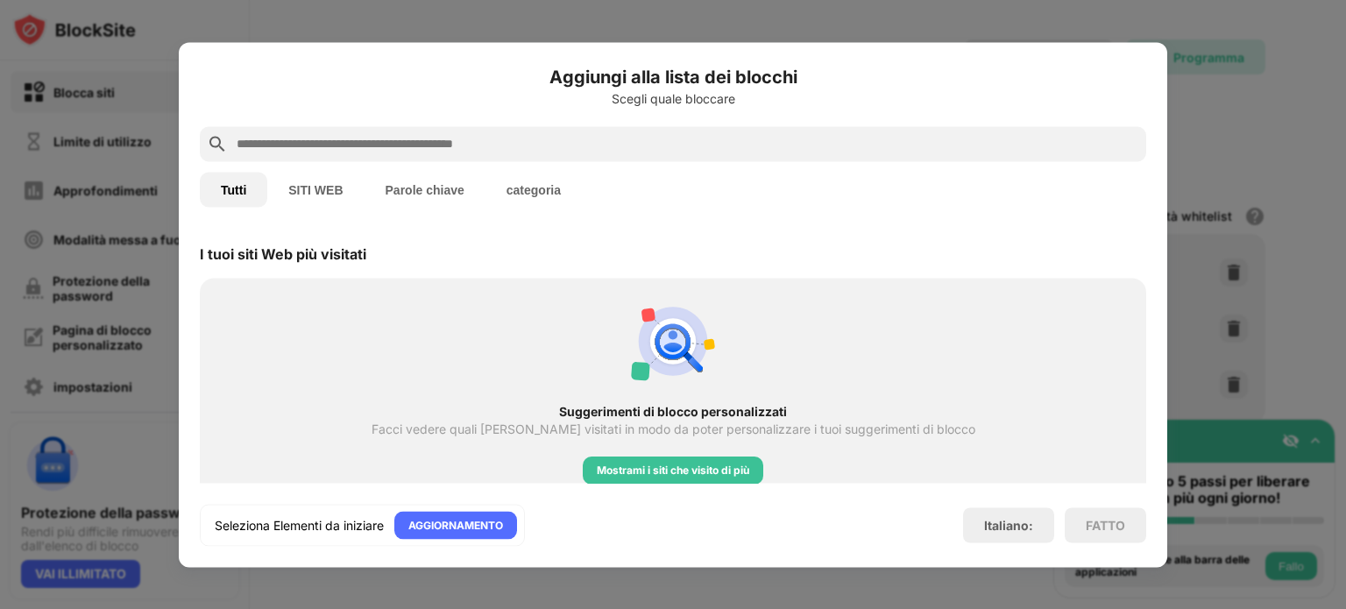
scroll to position [610, 0]
click at [1238, 224] on div at bounding box center [673, 304] width 1346 height 609
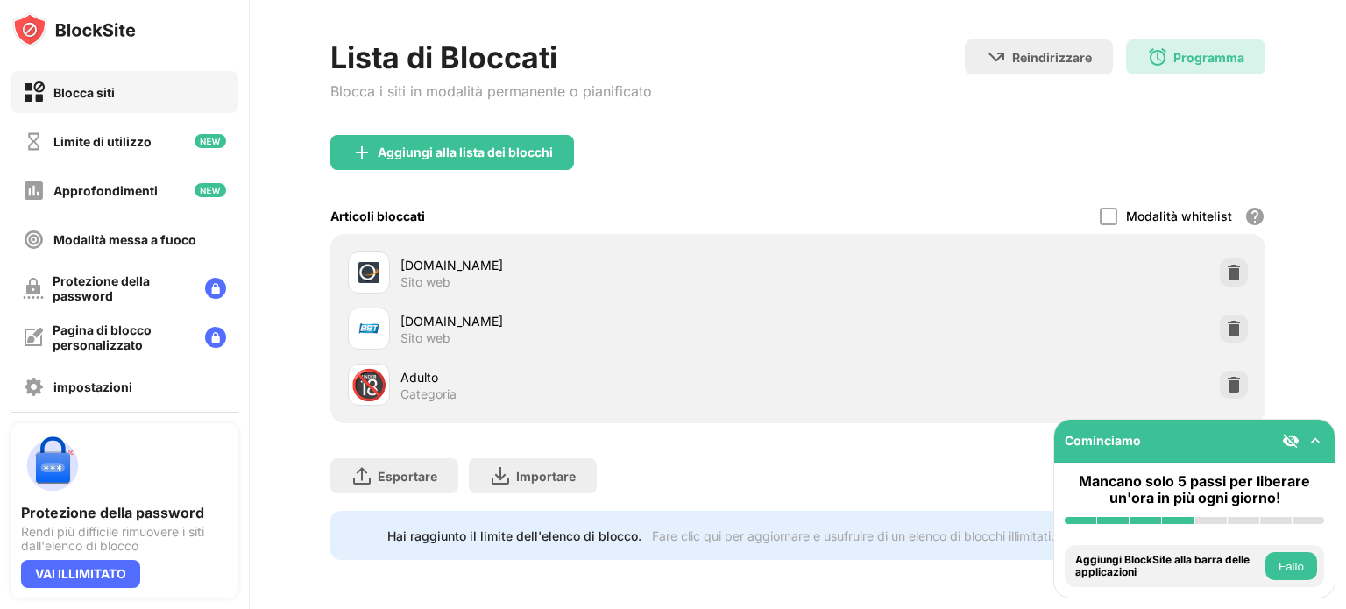
scroll to position [0, 0]
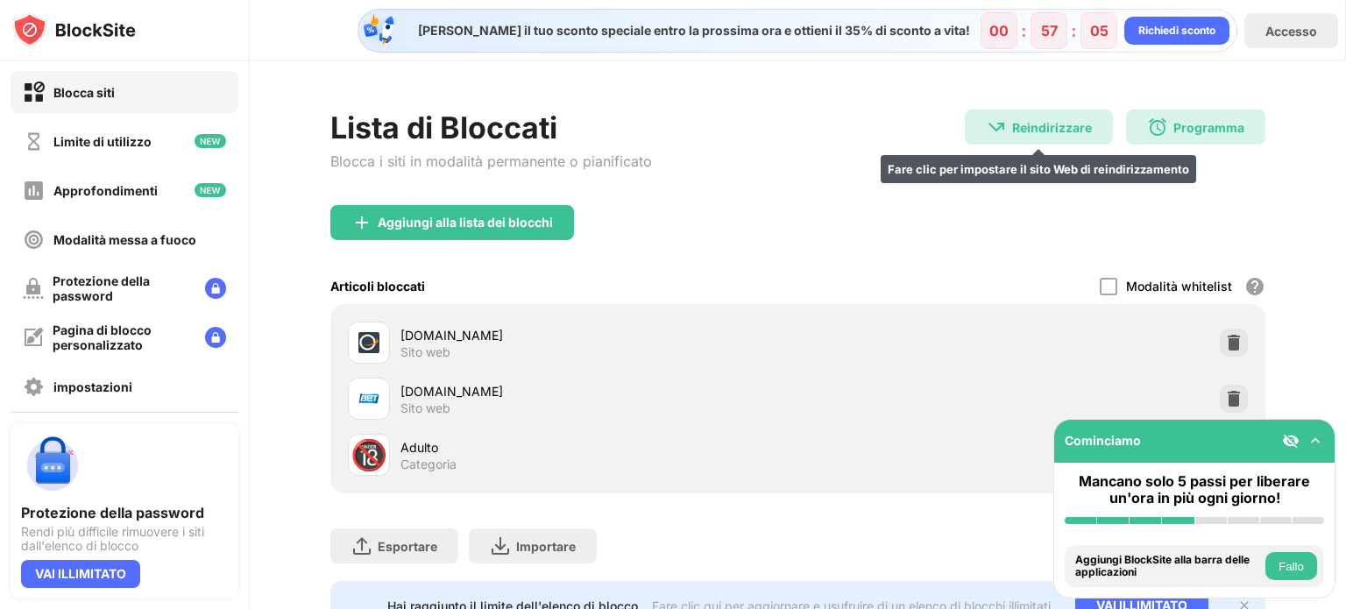
click at [1012, 121] on font "Reindirizzare" at bounding box center [1052, 127] width 80 height 15
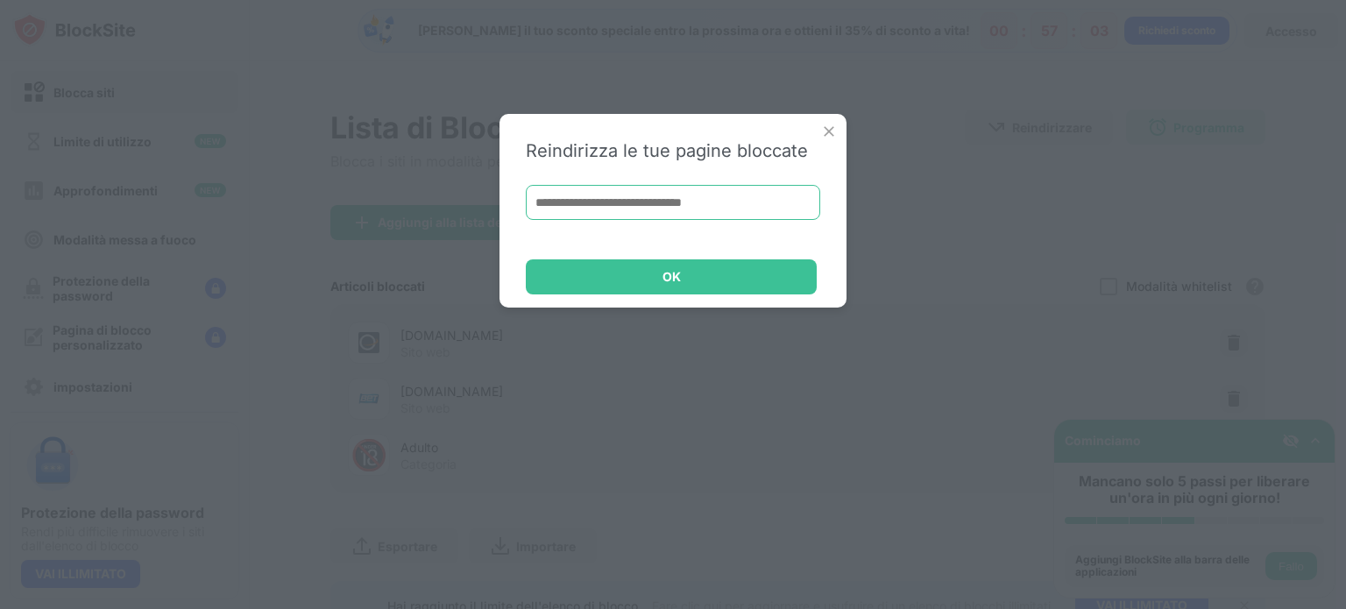
click at [756, 195] on input at bounding box center [673, 202] width 295 height 35
click at [826, 133] on img at bounding box center [829, 132] width 18 height 18
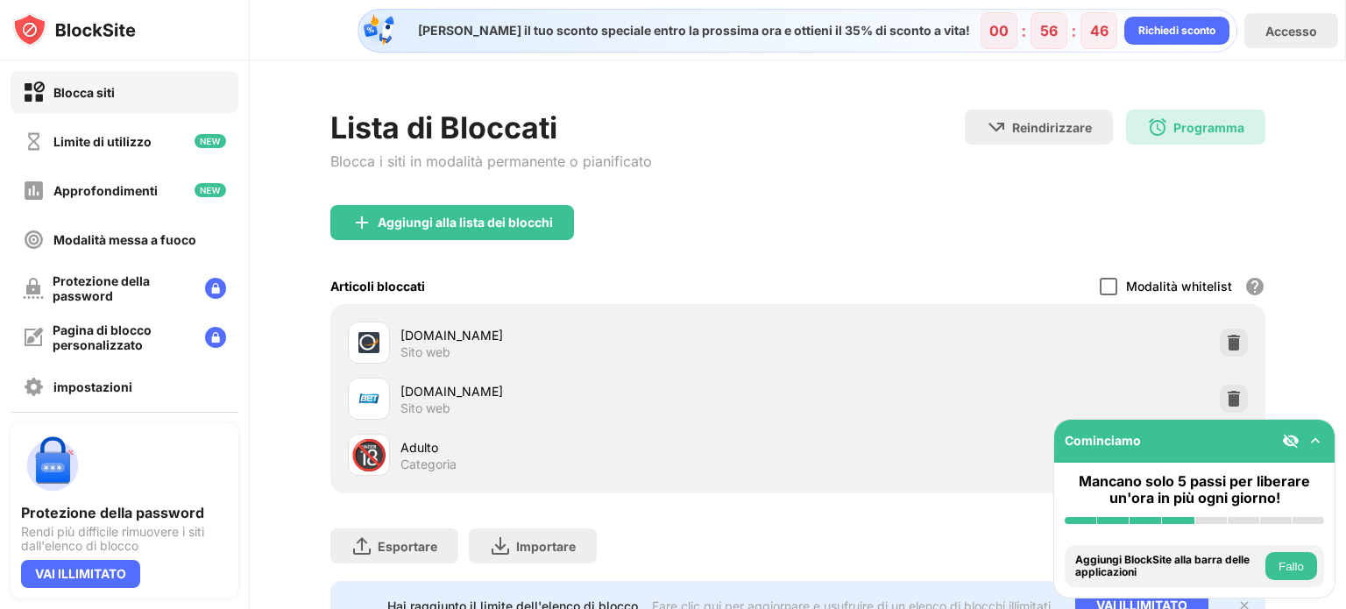
click at [1100, 286] on div at bounding box center [1109, 287] width 18 height 18
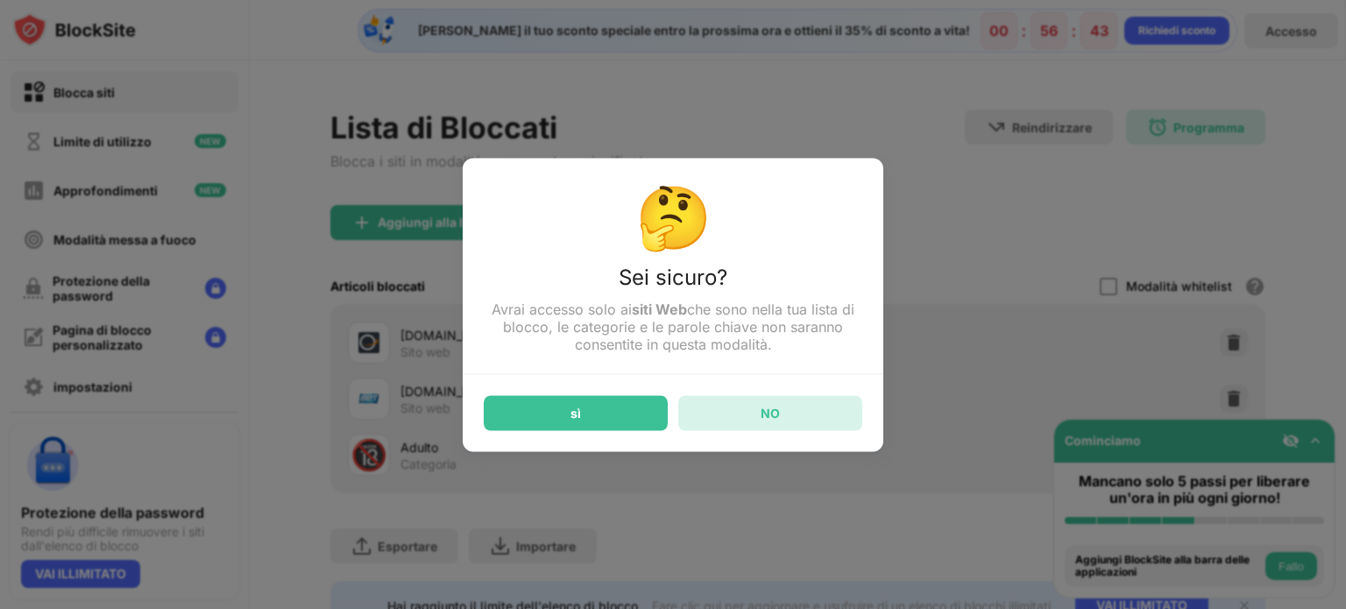
click at [824, 409] on div "NO" at bounding box center [770, 412] width 184 height 35
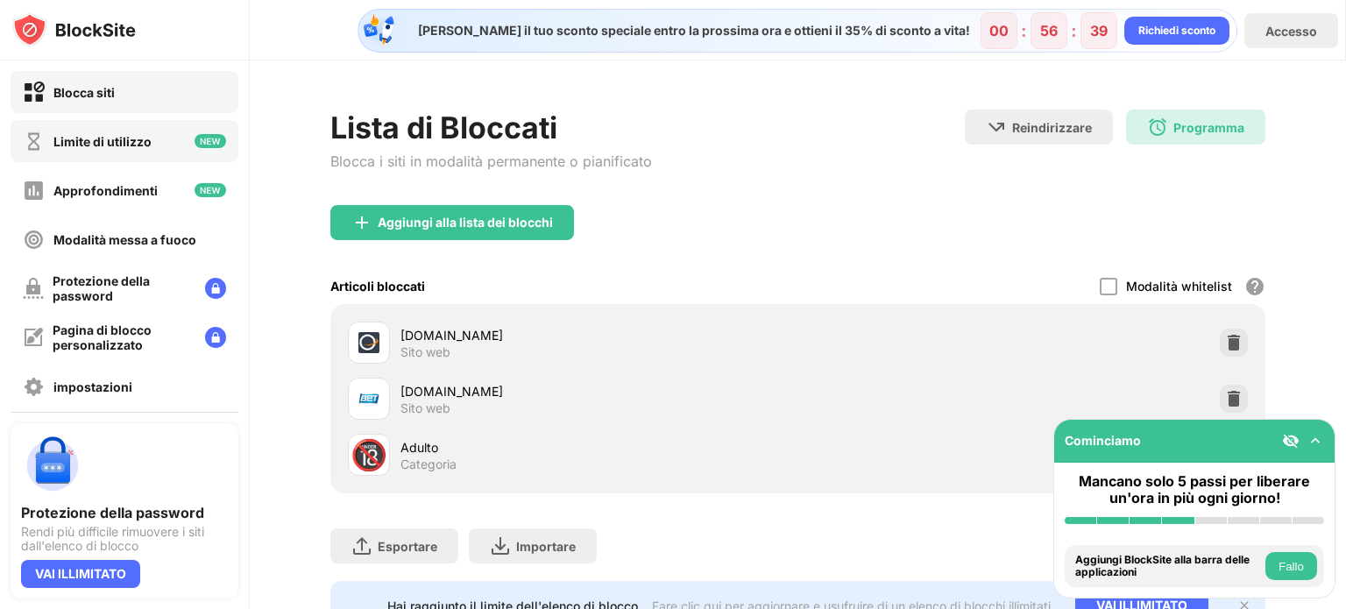
click at [120, 153] on div "Limite di utilizzo" at bounding box center [125, 141] width 228 height 42
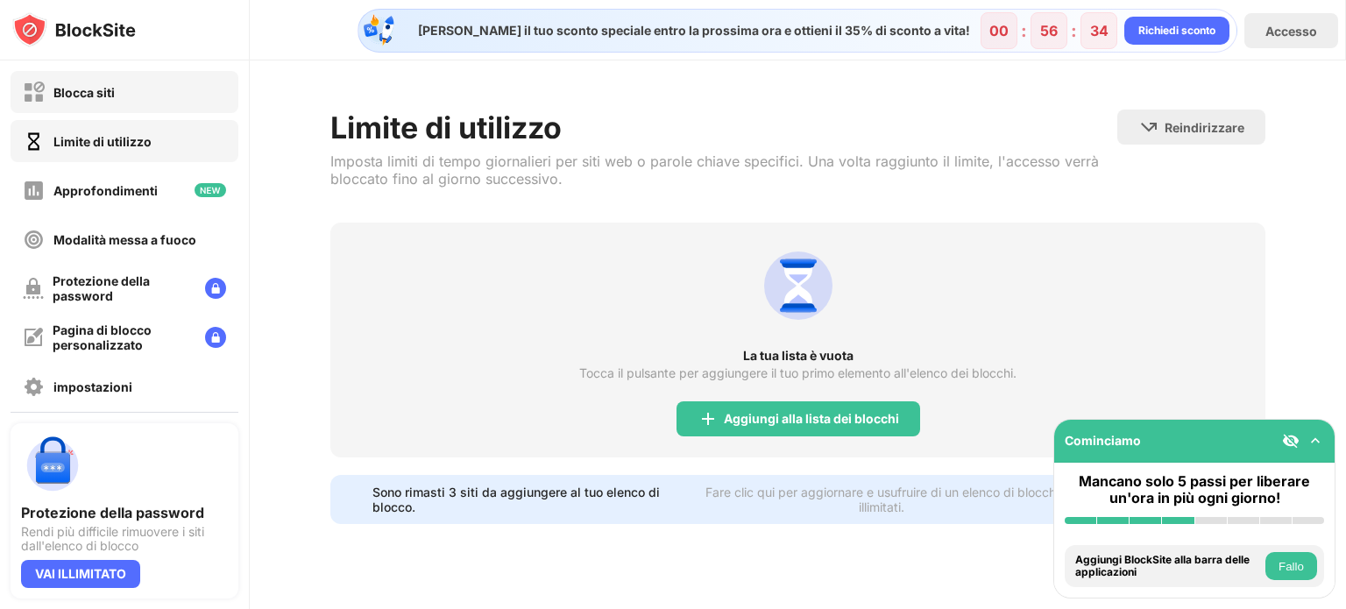
click at [131, 95] on div "Blocca siti" at bounding box center [125, 92] width 228 height 42
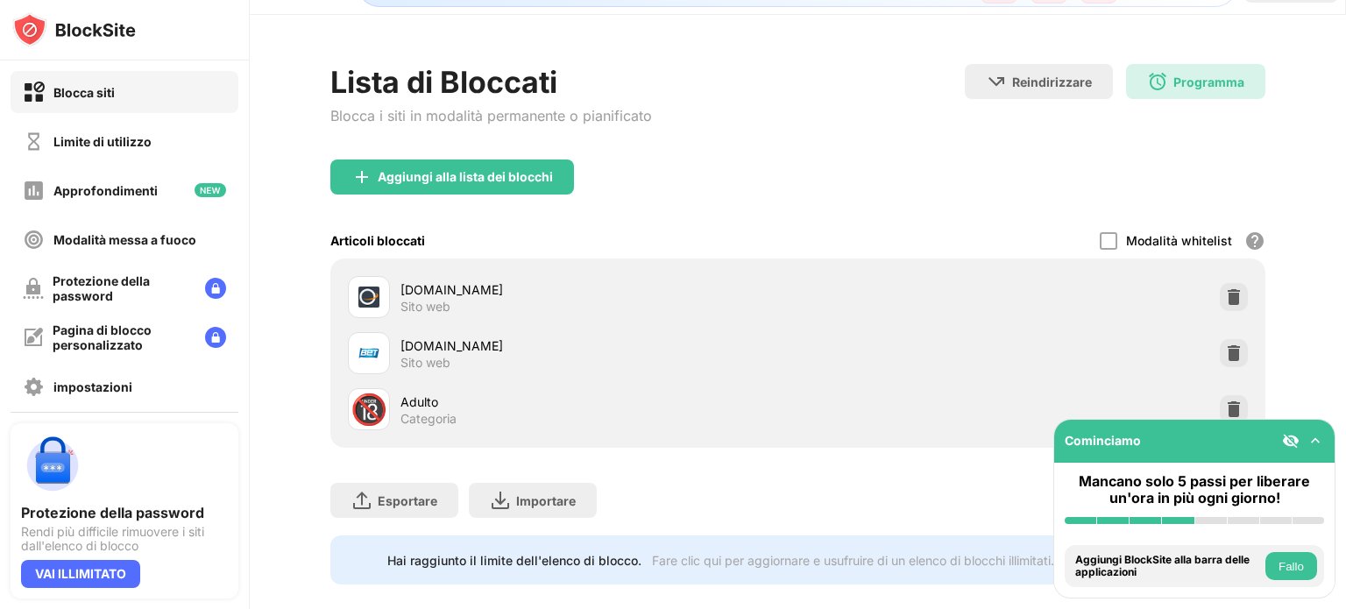
scroll to position [82, 0]
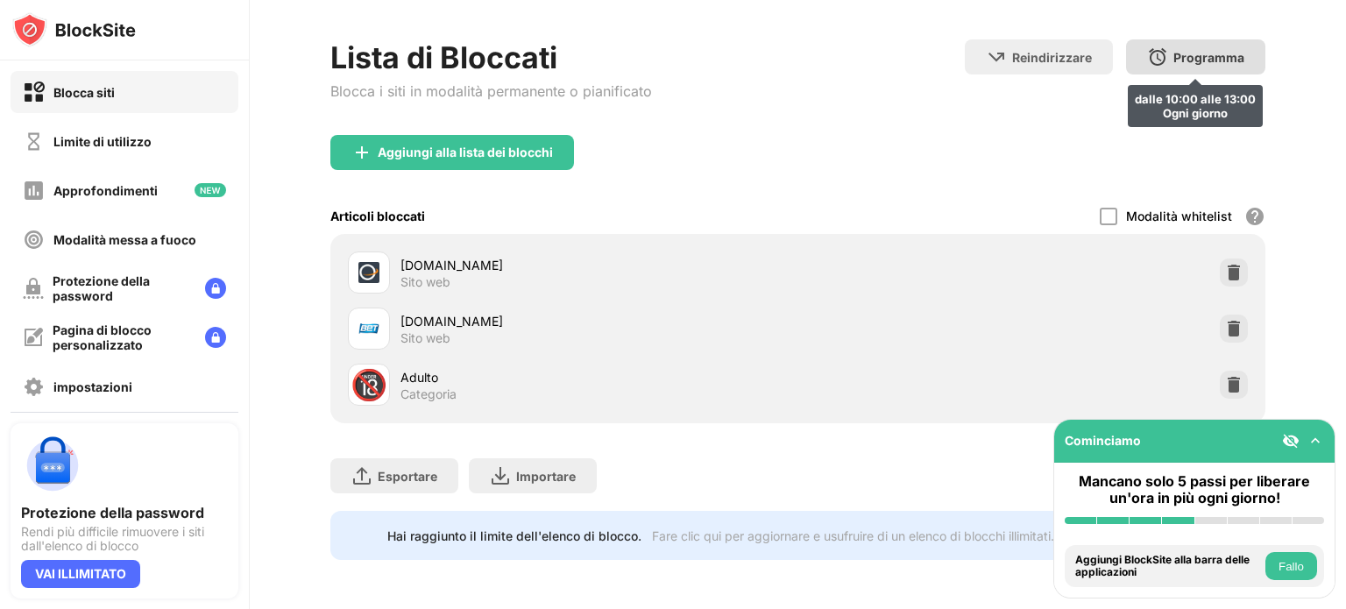
click at [1147, 47] on img at bounding box center [1157, 56] width 21 height 21
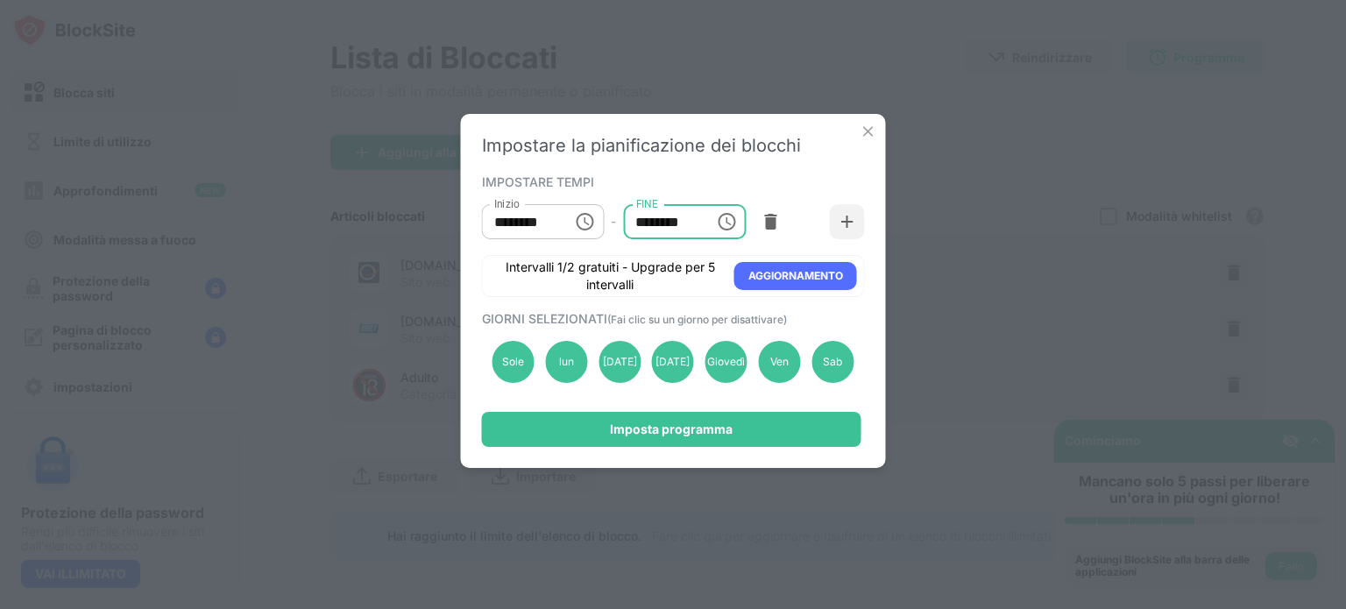
click at [684, 220] on input "********" at bounding box center [662, 221] width 79 height 35
click at [667, 223] on input "********" at bounding box center [662, 221] width 79 height 35
click at [666, 223] on input "********" at bounding box center [662, 221] width 79 height 35
click at [724, 220] on icon "Scegli l'ora, l'ora selezionata è 13:00" at bounding box center [726, 221] width 21 height 21
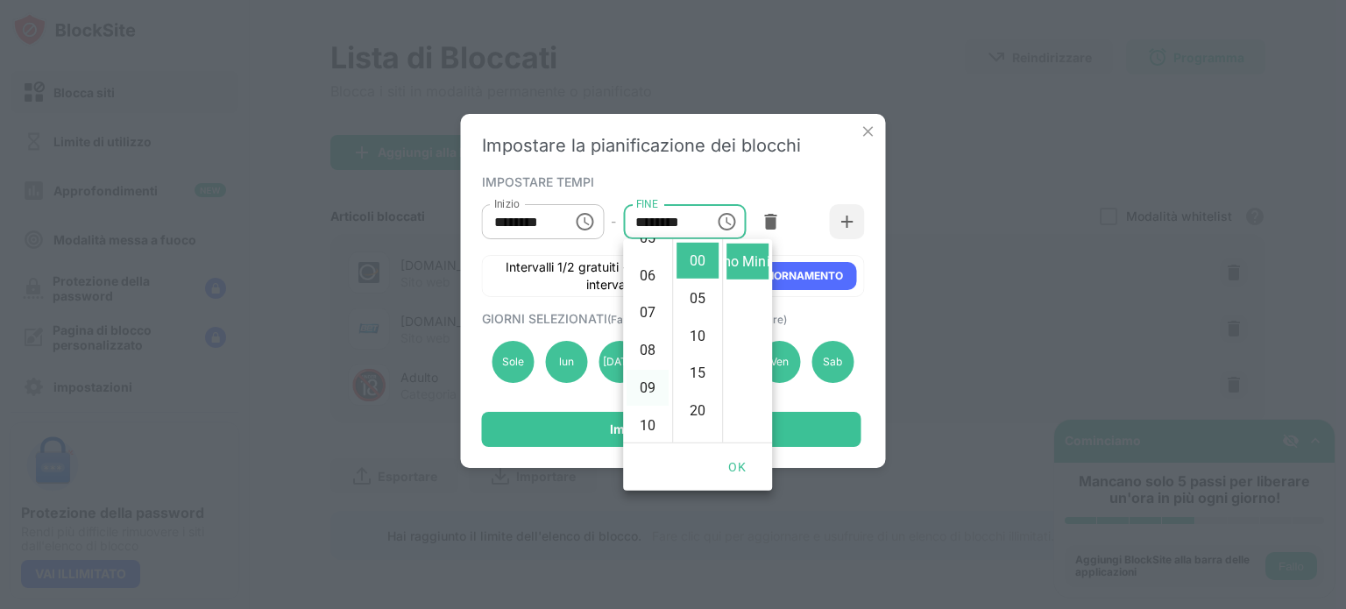
scroll to position [300, 0]
click at [646, 306] on font "09" at bounding box center [648, 297] width 16 height 17
type input "********"
click at [682, 187] on div "IMPOSTARE TEMPI" at bounding box center [671, 181] width 379 height 14
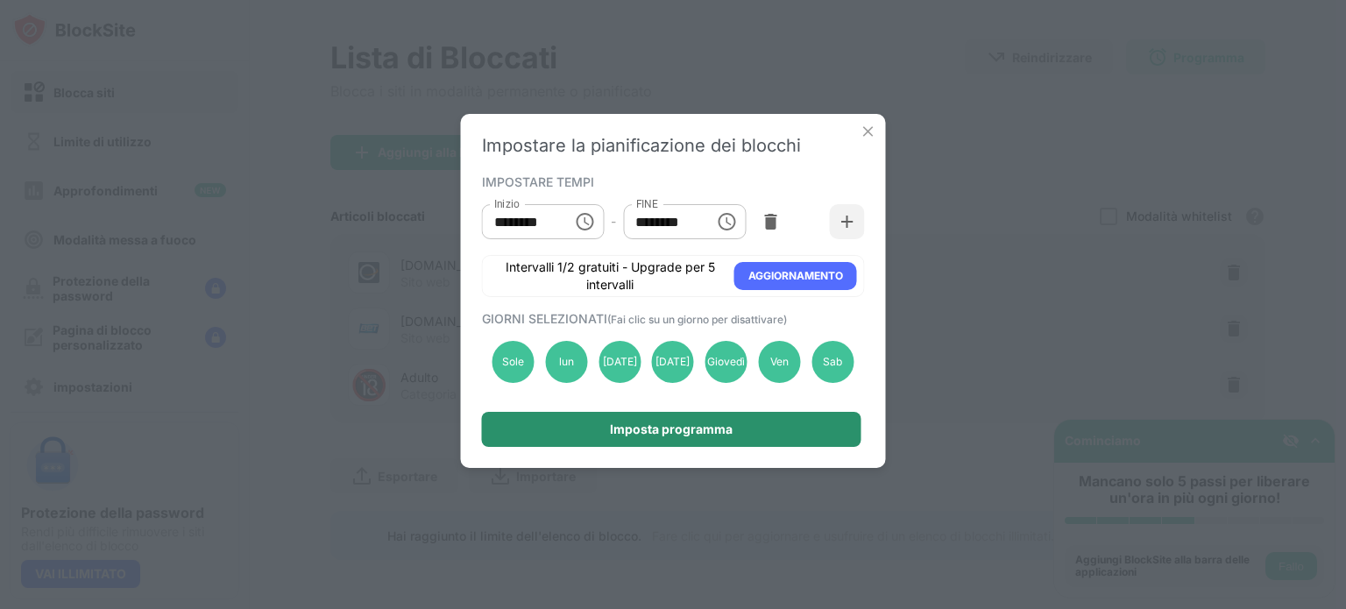
click at [691, 430] on font "Imposta programma" at bounding box center [671, 429] width 123 height 15
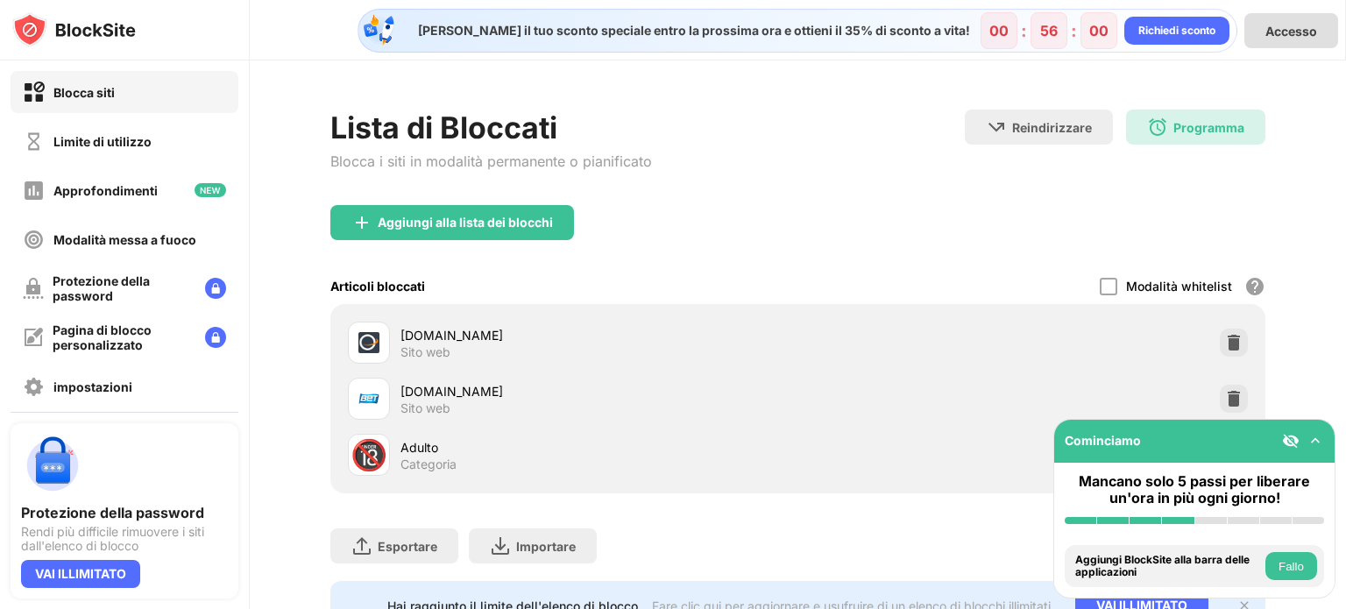
scroll to position [0, 13]
click at [1271, 31] on font "Accesso" at bounding box center [1292, 31] width 52 height 15
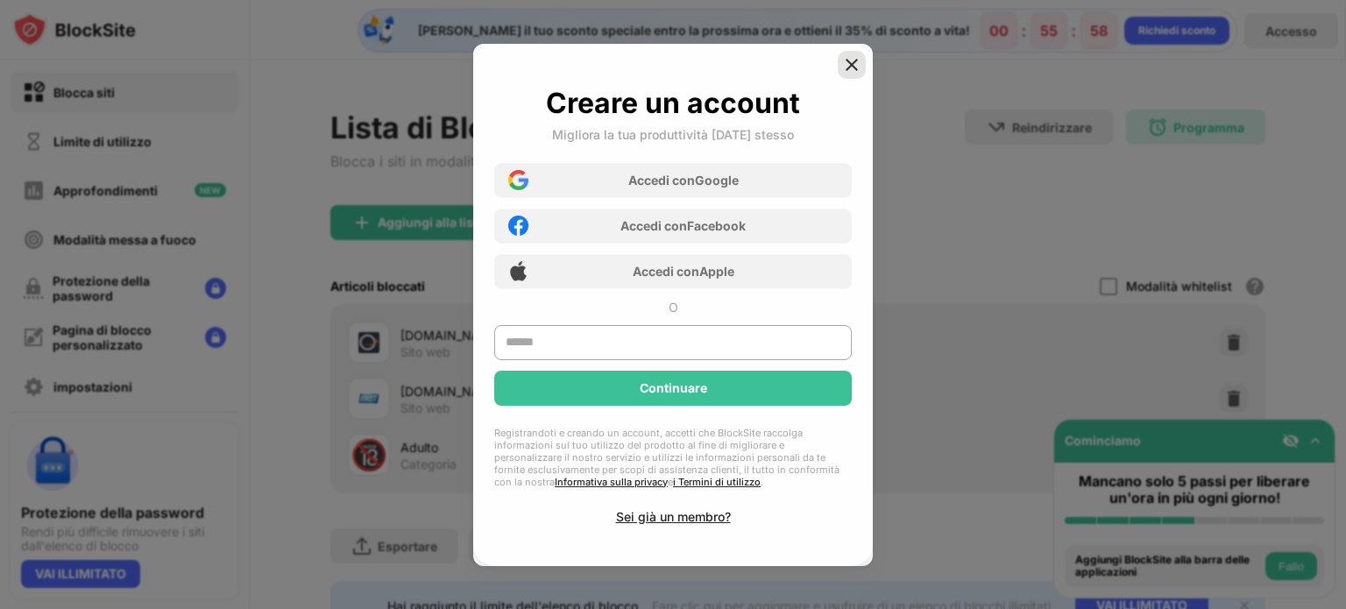
click at [856, 64] on img at bounding box center [852, 65] width 18 height 18
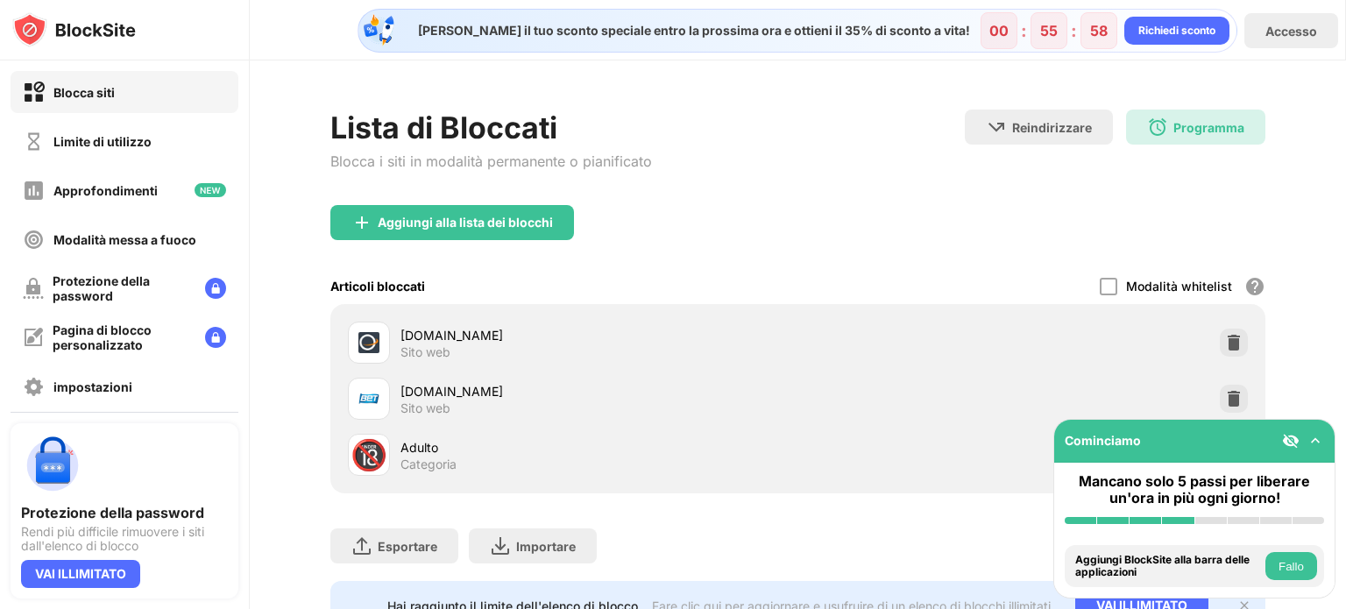
click at [856, 230] on div "Aggiungi alla lista dei blocchi" at bounding box center [797, 236] width 935 height 63
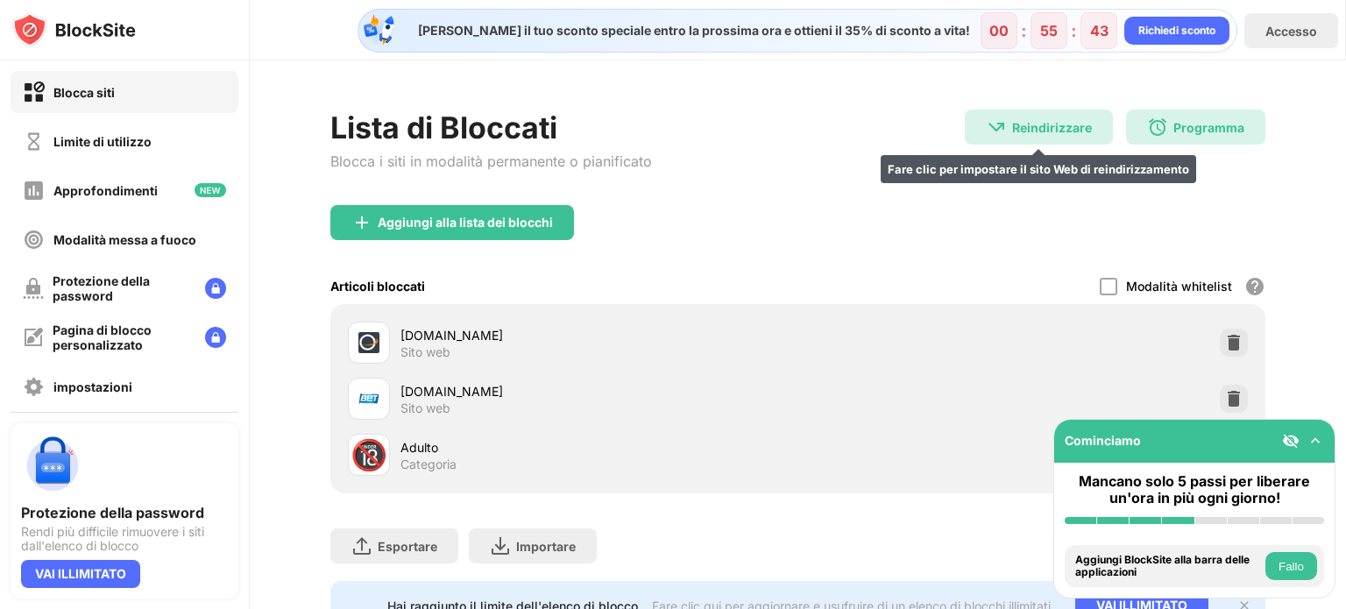
click at [1013, 115] on div "Reindirizzare Fare clic per impostare il sito Web di reindirizzamento" at bounding box center [1039, 127] width 148 height 35
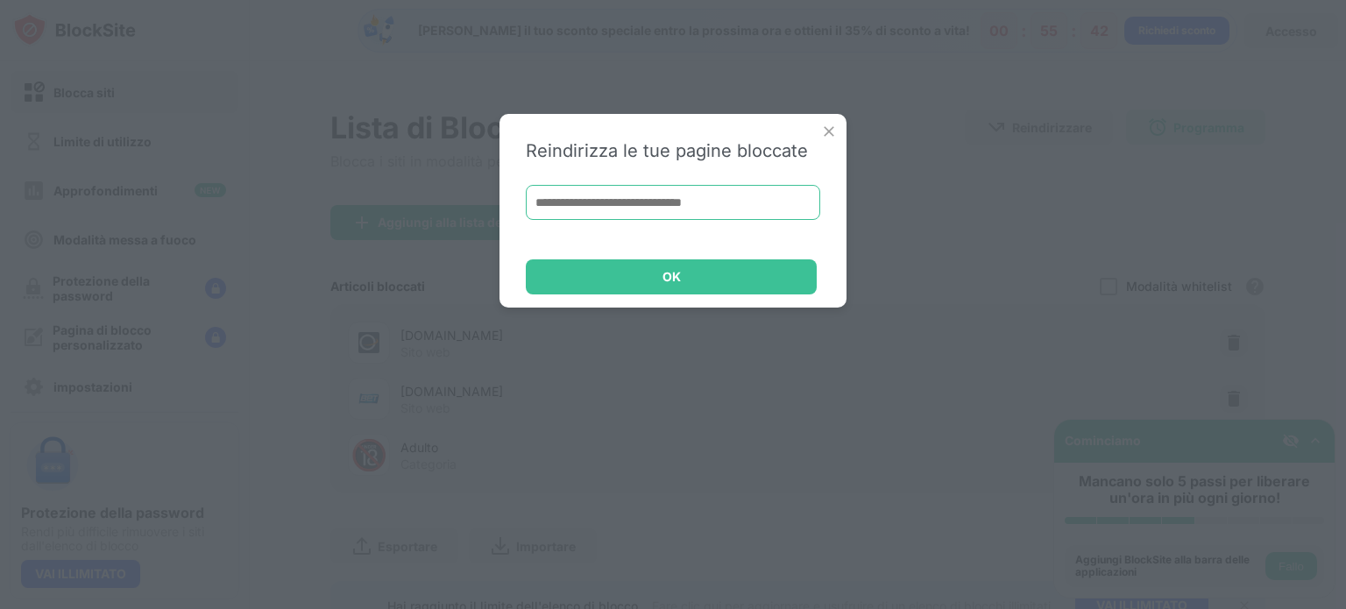
click at [610, 198] on input at bounding box center [673, 202] width 295 height 35
type input "*"
type input "*******"
click at [682, 217] on input "*******" at bounding box center [673, 202] width 295 height 35
click at [680, 213] on input "*******" at bounding box center [673, 202] width 295 height 35
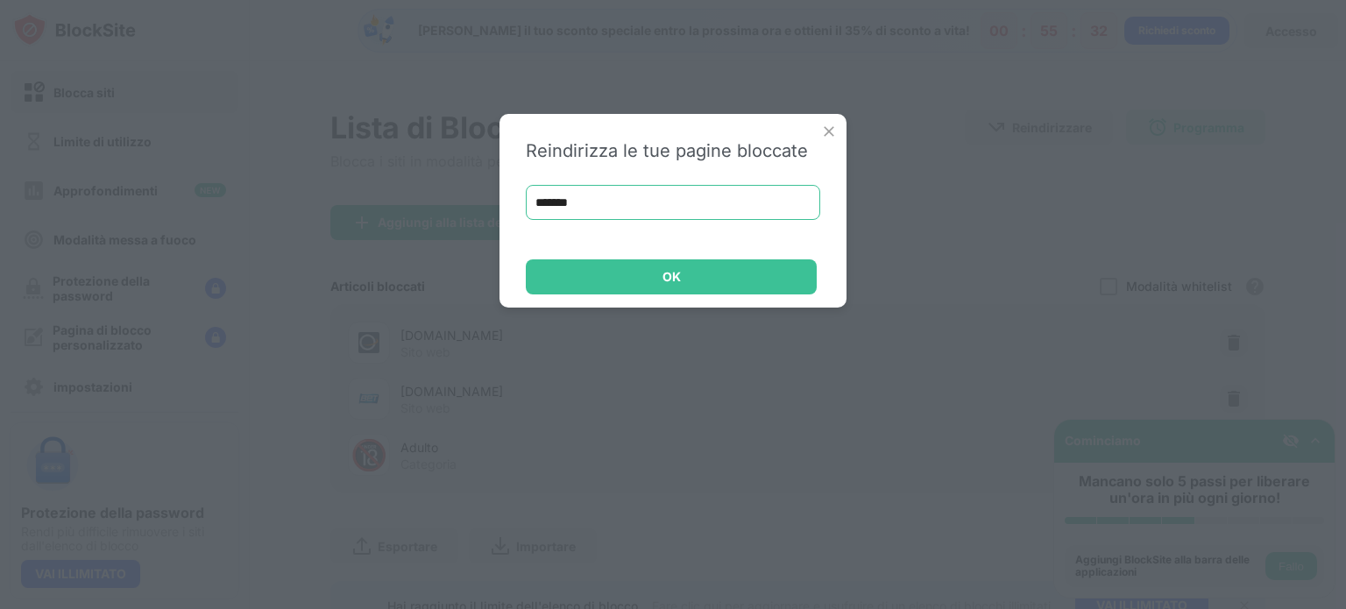
click at [680, 213] on input "*******" at bounding box center [673, 202] width 295 height 35
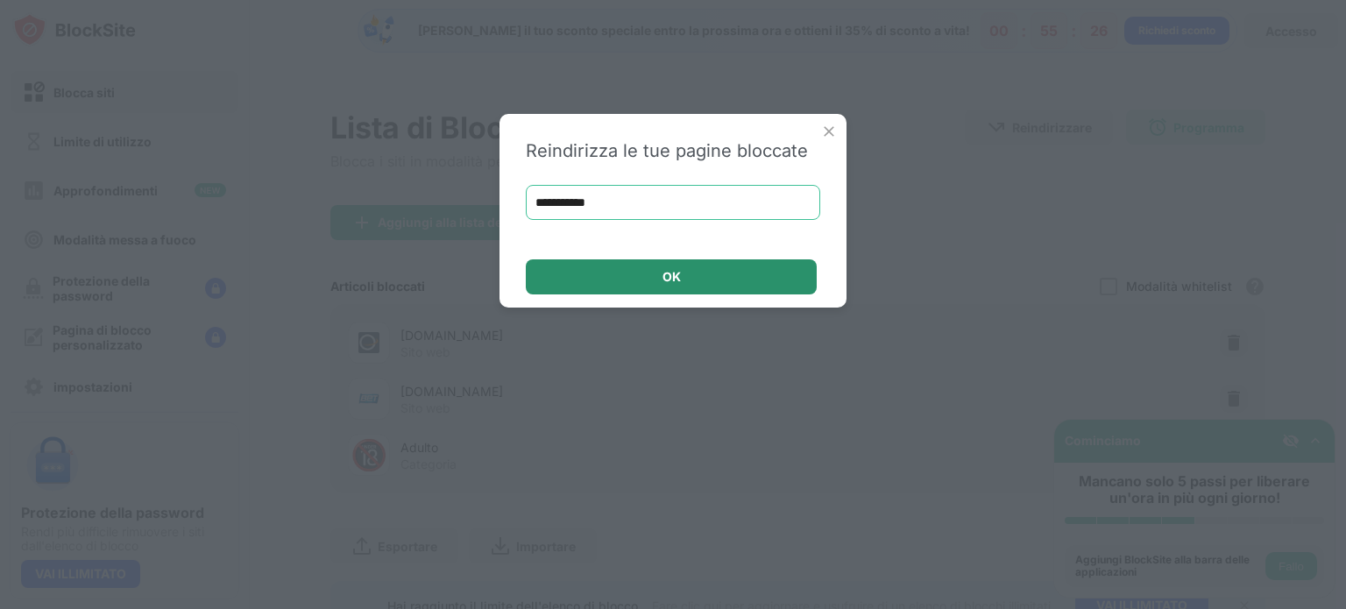
type input "**********"
click at [647, 267] on div "OK" at bounding box center [671, 276] width 291 height 35
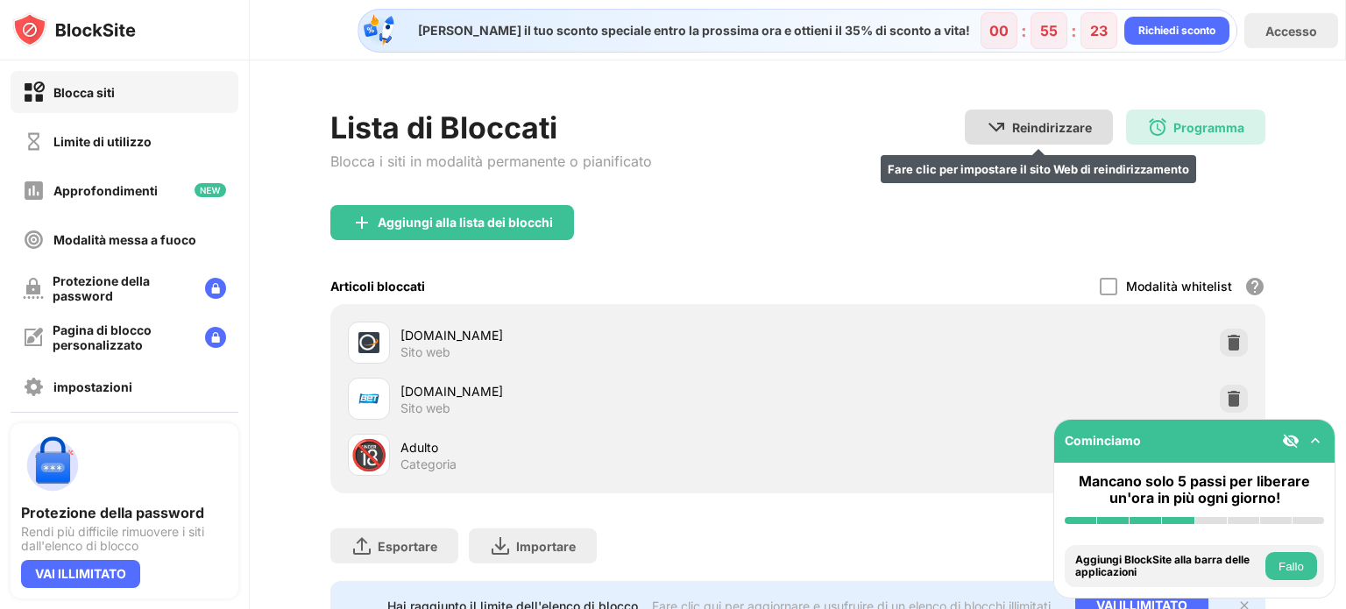
click at [1040, 131] on font "Reindirizzare" at bounding box center [1052, 127] width 80 height 15
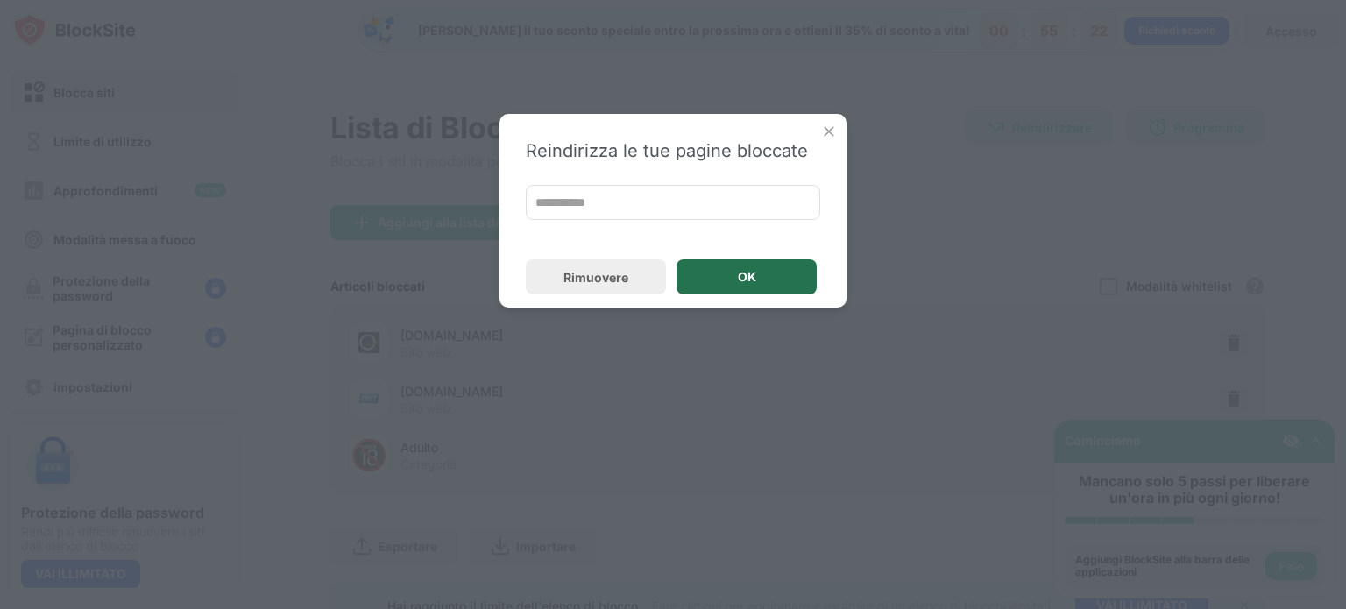
click at [781, 284] on div "OK" at bounding box center [747, 276] width 140 height 35
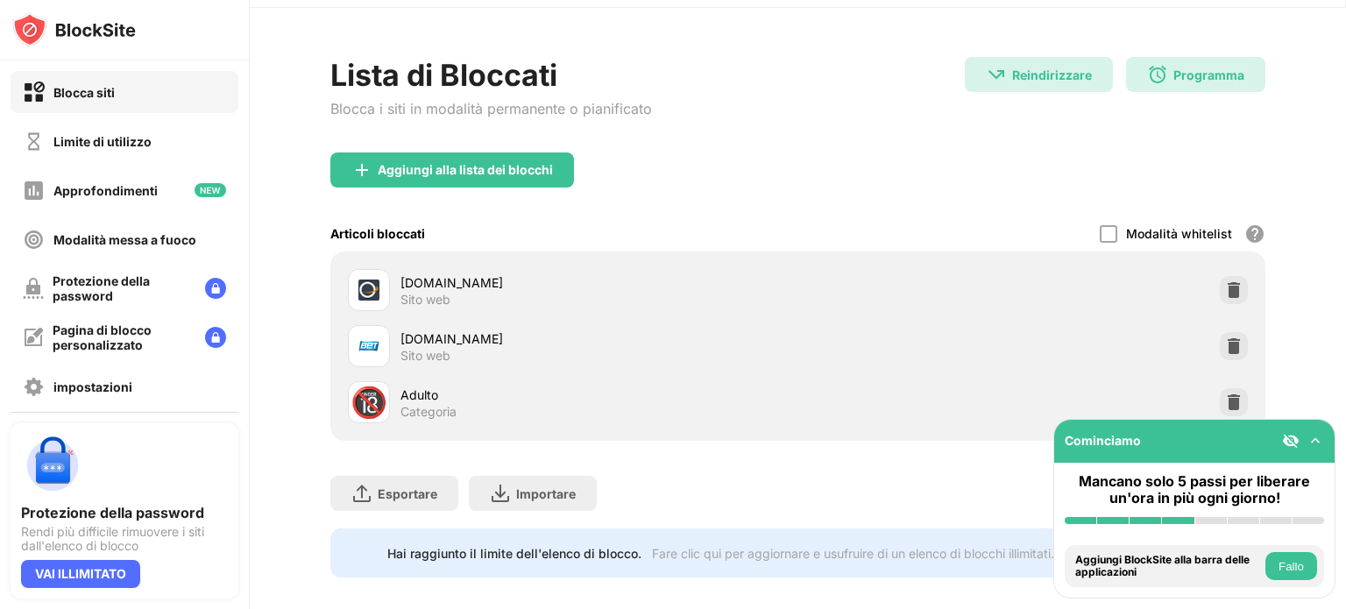
scroll to position [82, 13]
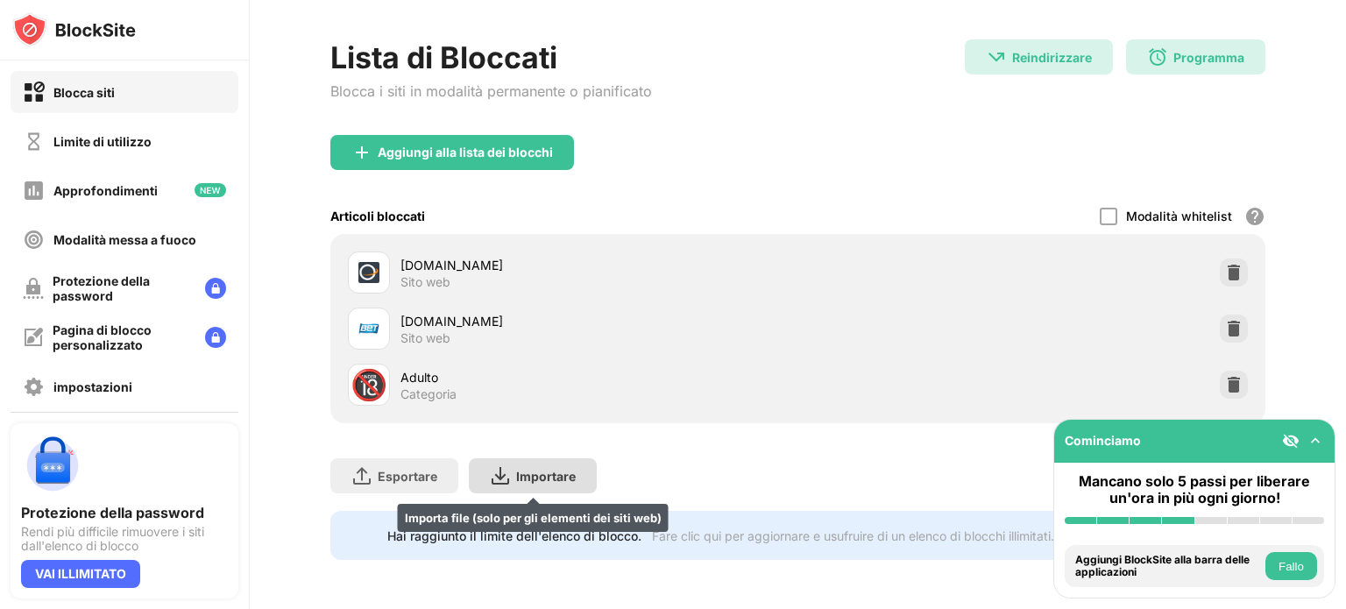
click at [490, 465] on img at bounding box center [500, 475] width 21 height 21
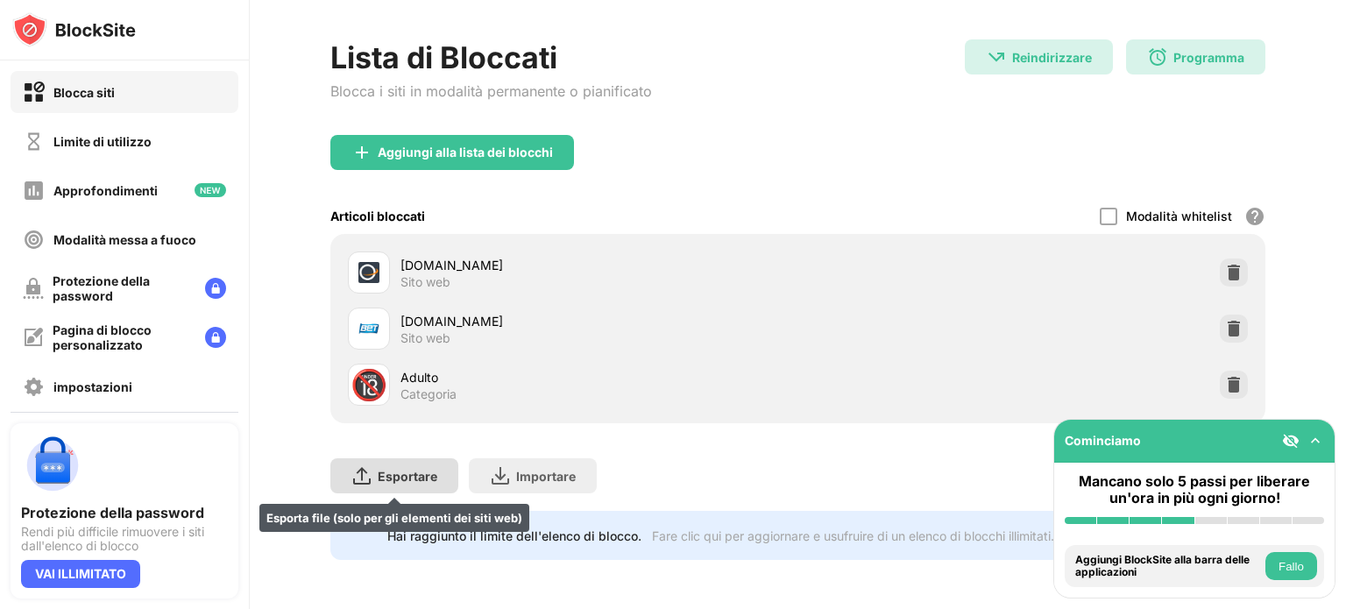
click at [410, 469] on font "Esportare" at bounding box center [408, 476] width 60 height 15
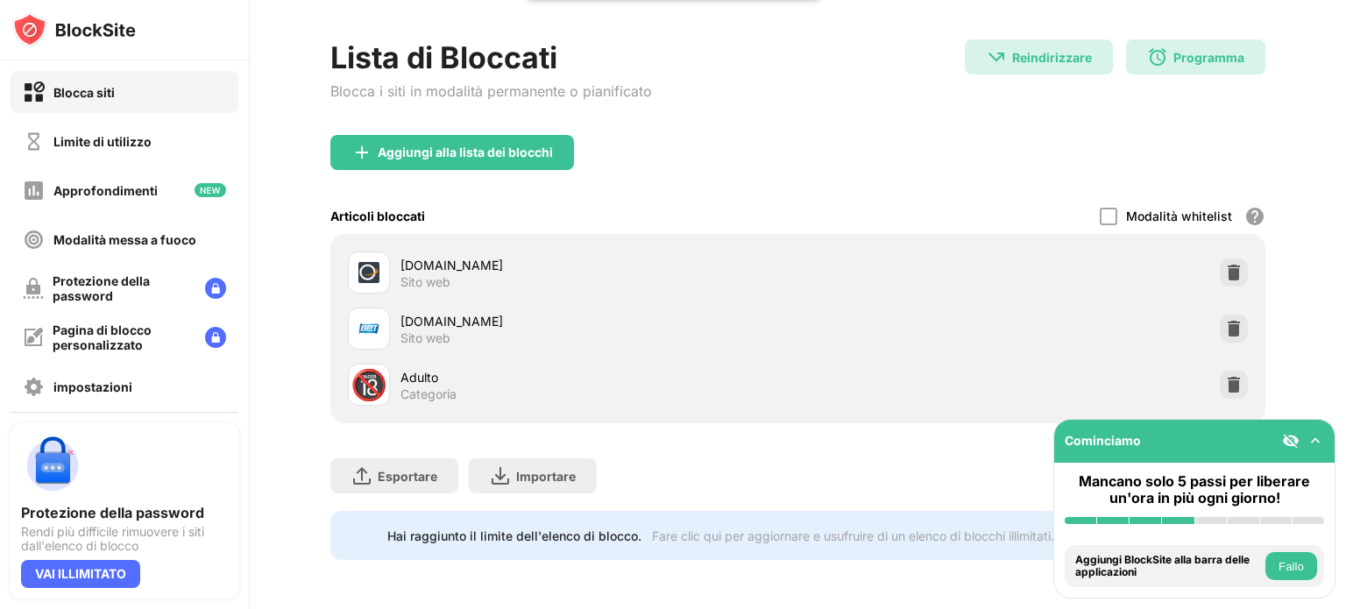
click at [856, 156] on div "Aggiungi alla lista dei blocchi" at bounding box center [797, 166] width 935 height 63
click at [694, 479] on div "Esportare Esporta file (solo per gli elementi dei siti web) Importare Importa f…" at bounding box center [797, 467] width 935 height 88
click at [122, 380] on font "impostazioni" at bounding box center [92, 387] width 79 height 15
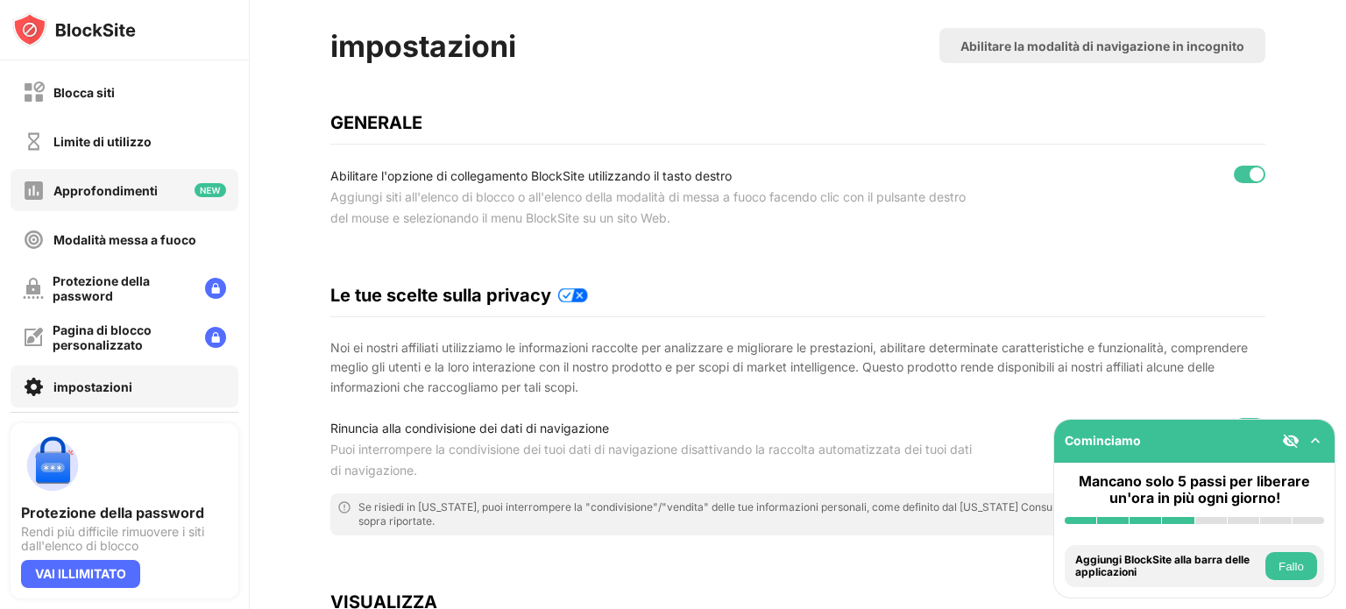
click at [138, 198] on div "Approfondimenti" at bounding box center [90, 191] width 135 height 22
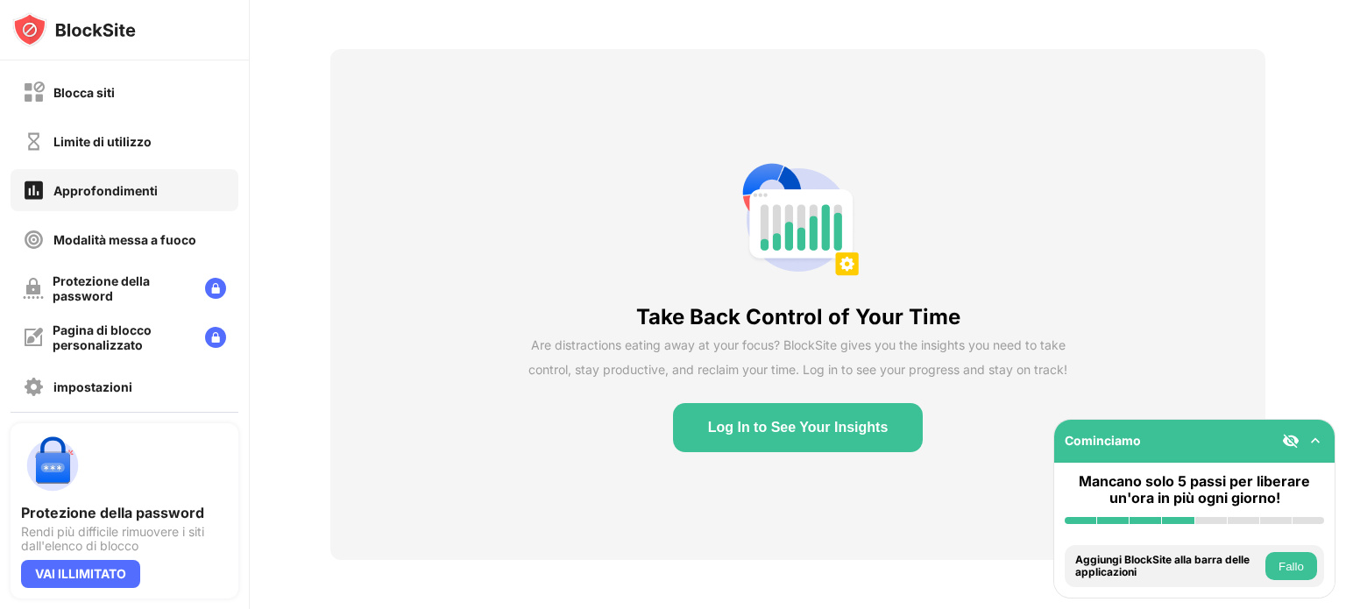
scroll to position [74, 13]
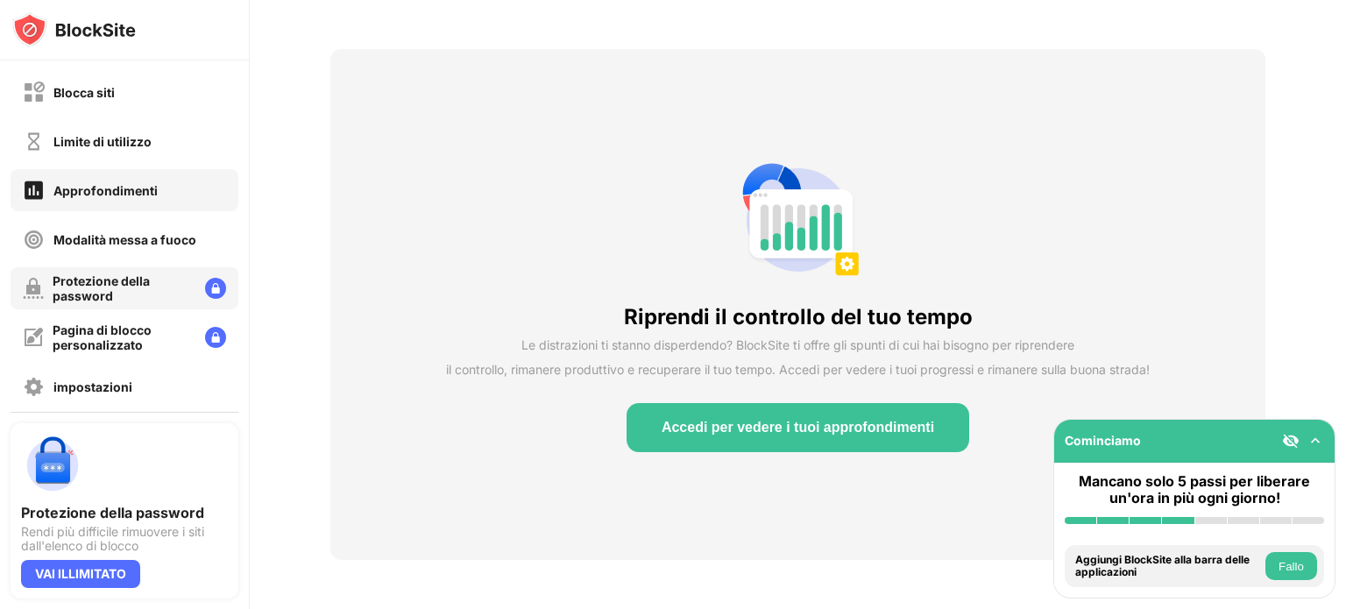
click at [149, 283] on div "Protezione della password" at bounding box center [122, 288] width 138 height 30
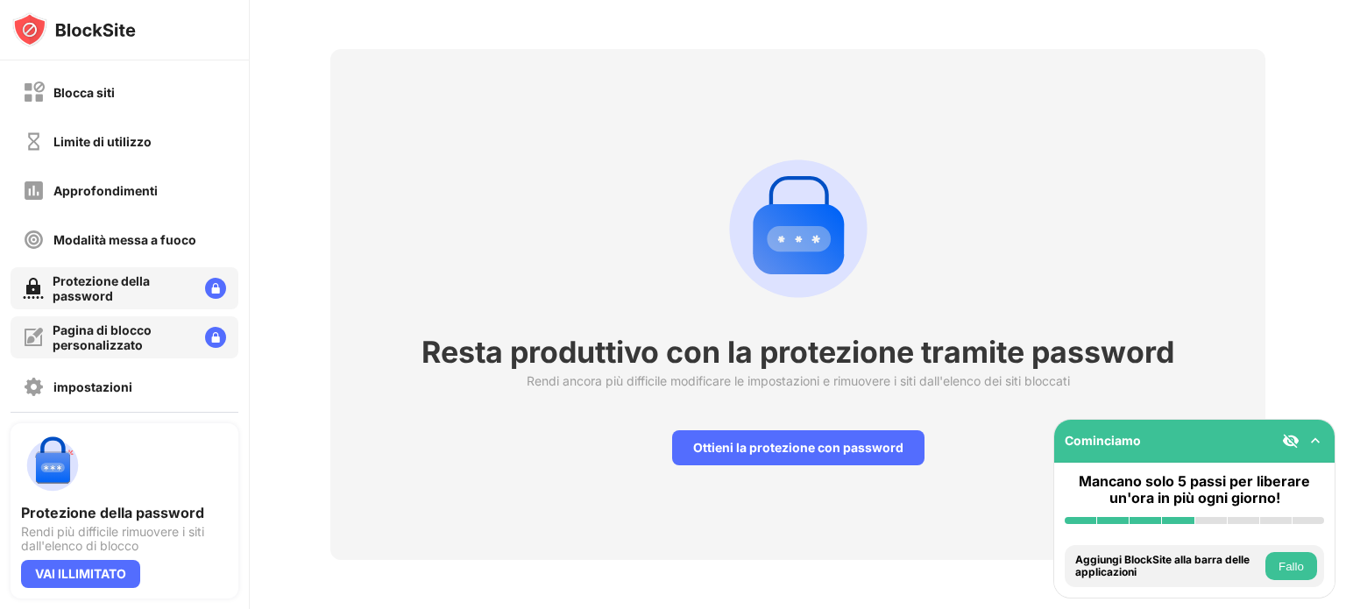
click at [148, 336] on font "Pagina di blocco personalizzato" at bounding box center [102, 338] width 99 height 30
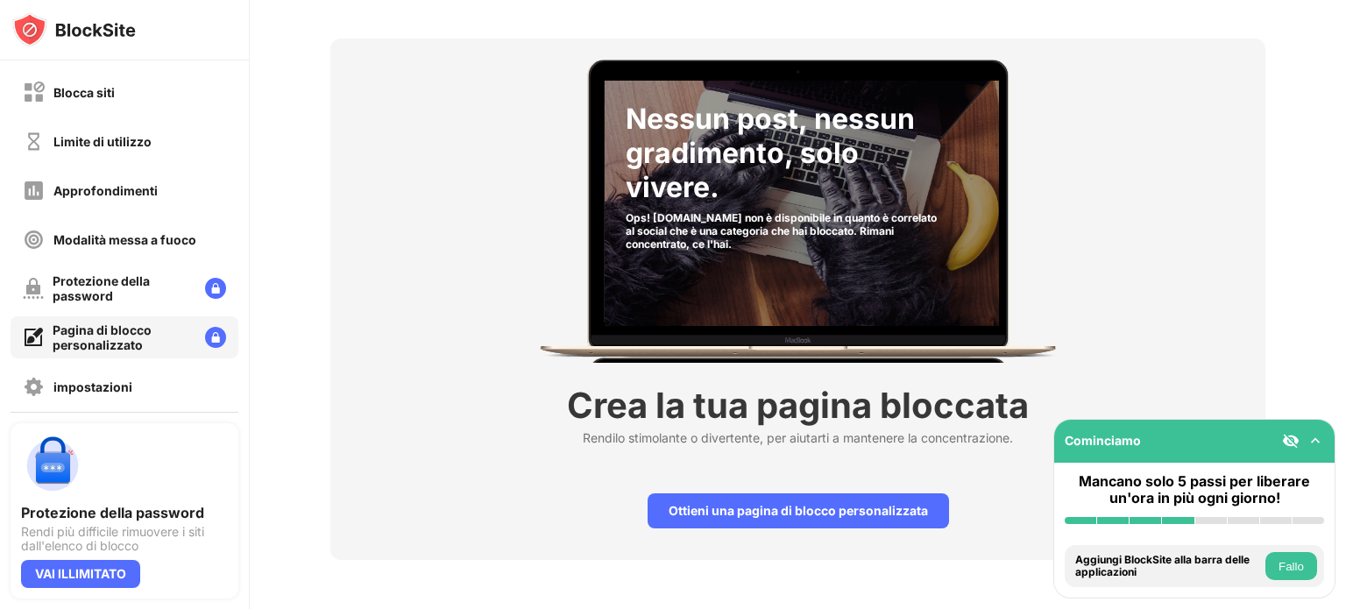
scroll to position [82, 13]
click at [151, 374] on div "impostazioni" at bounding box center [125, 387] width 228 height 42
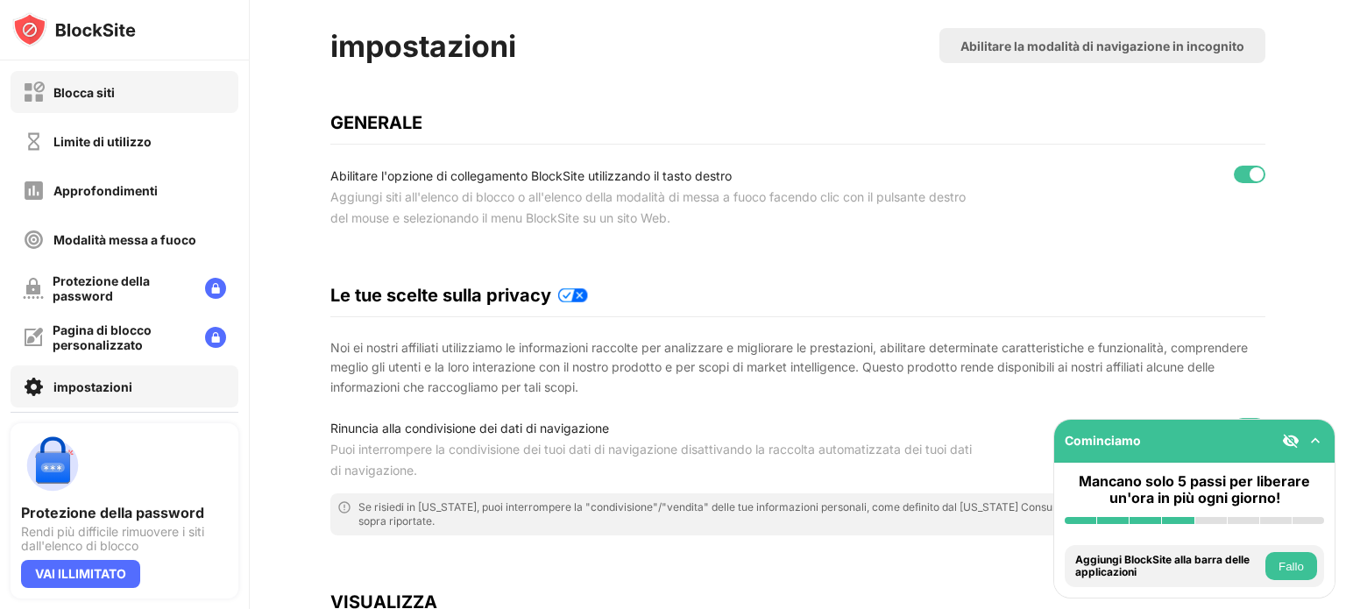
click at [119, 98] on div "Blocca siti" at bounding box center [125, 92] width 228 height 42
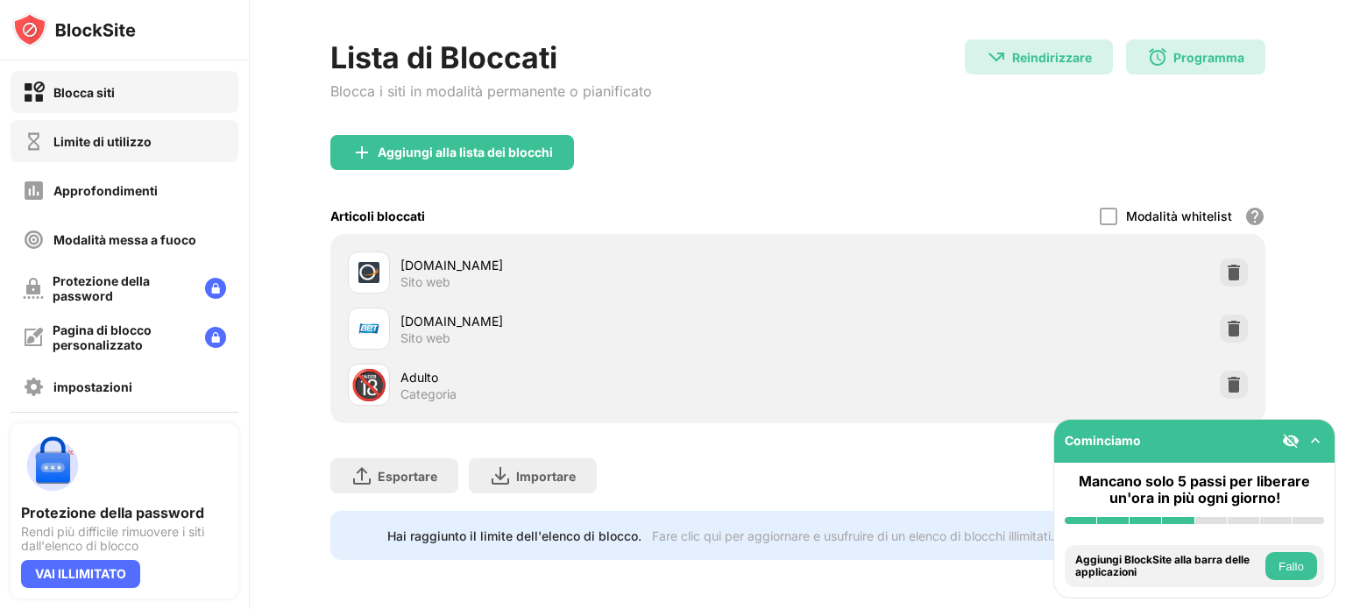
click at [128, 143] on font "Limite di utilizzo" at bounding box center [102, 141] width 98 height 15
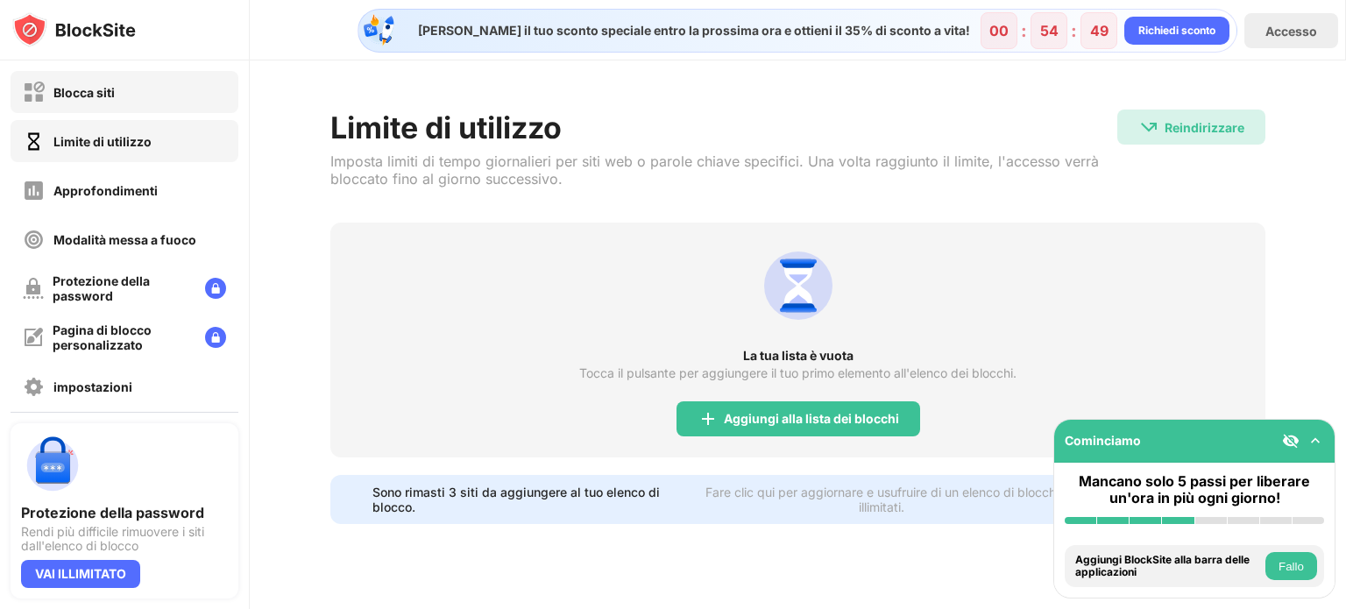
click at [123, 109] on div "Blocca siti" at bounding box center [125, 92] width 228 height 42
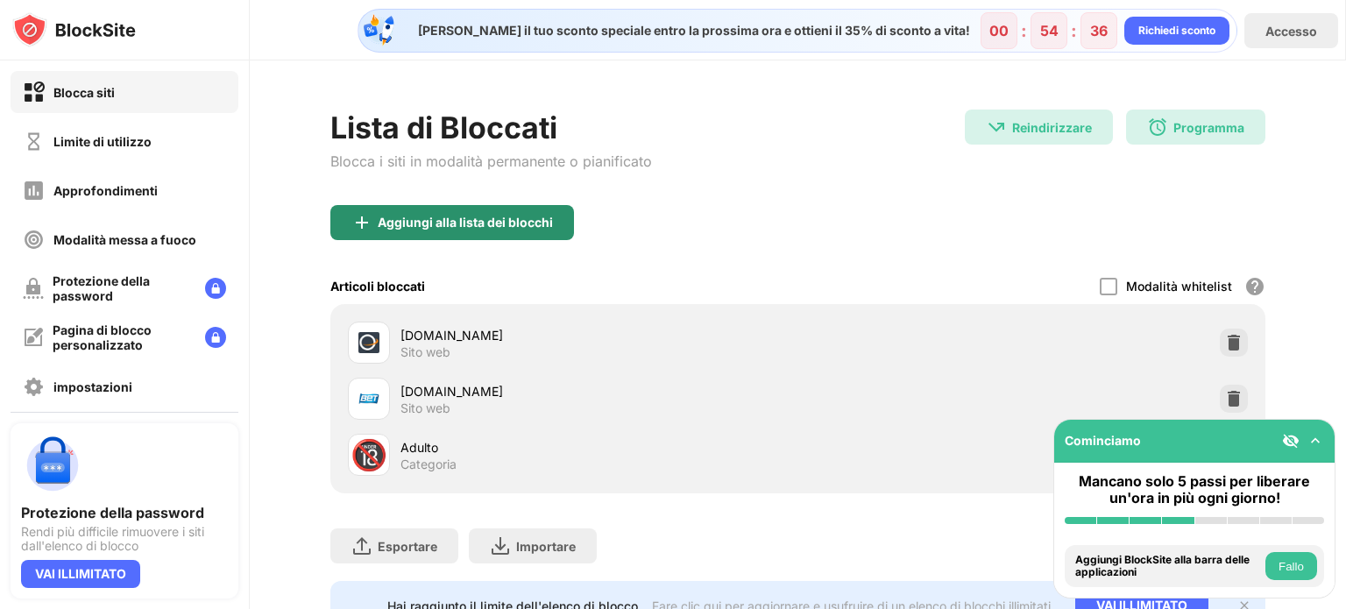
click at [362, 214] on img at bounding box center [361, 222] width 21 height 21
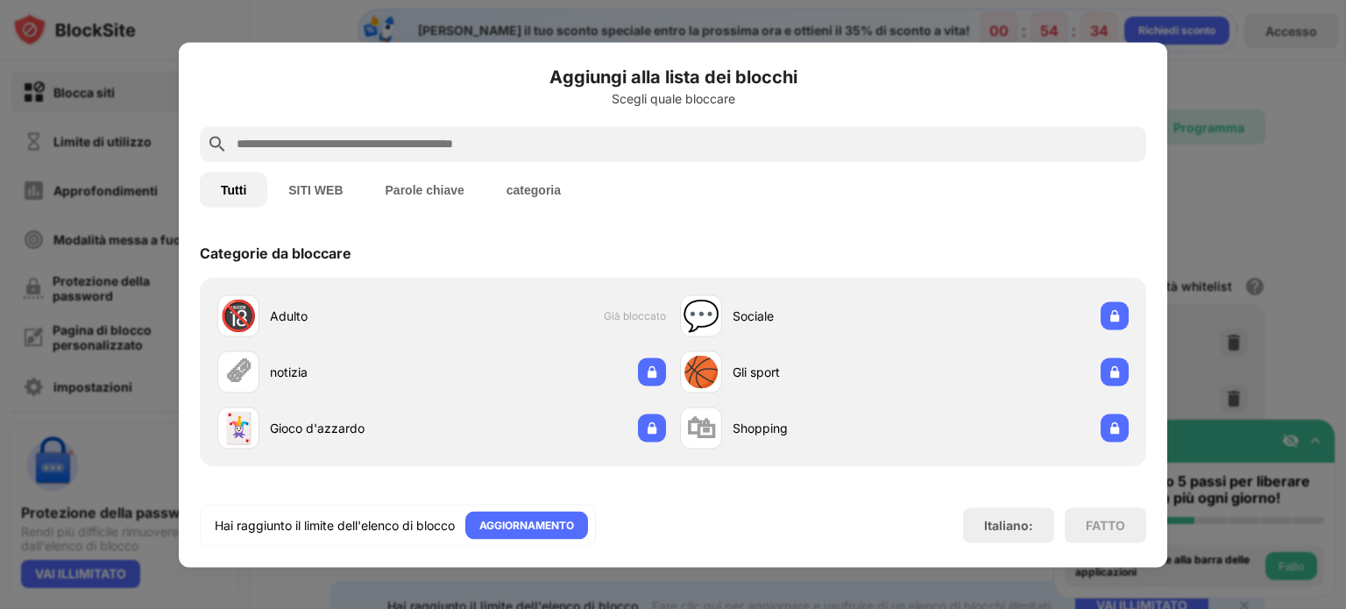
click at [288, 188] on font "SITI WEB" at bounding box center [315, 189] width 54 height 14
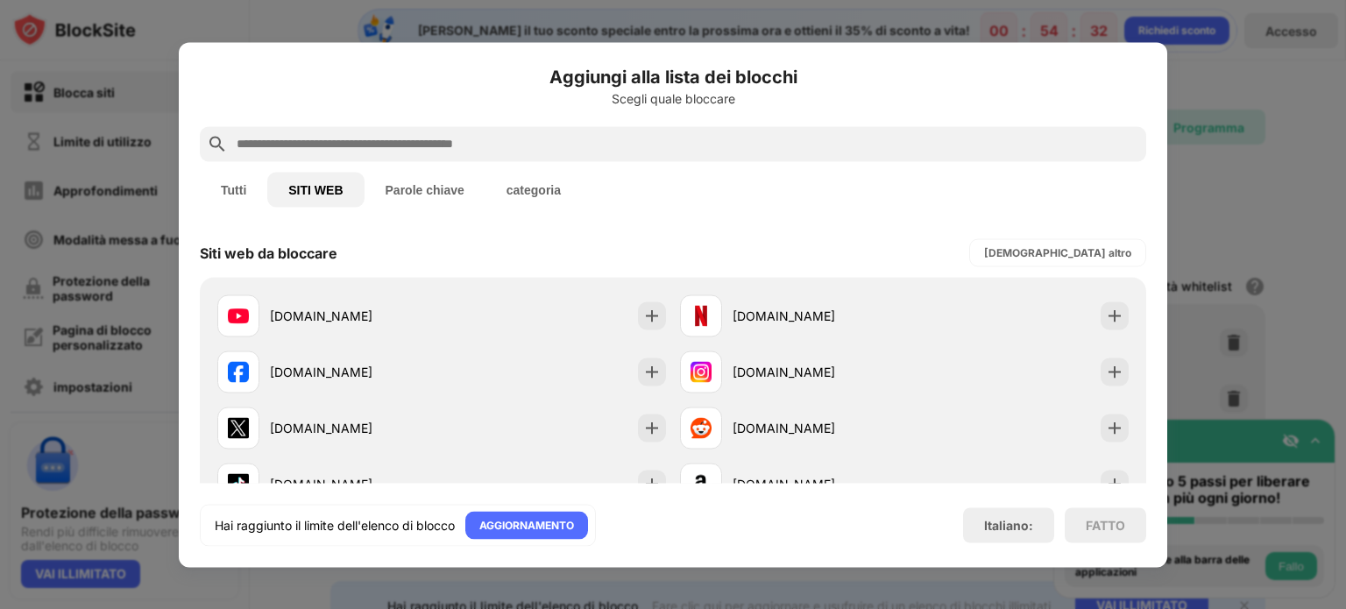
click at [607, 224] on div "Aggiungi alla lista dei blocchi Scegli quale bloccare Tutti SITI WEB Parole chi…" at bounding box center [673, 304] width 947 height 483
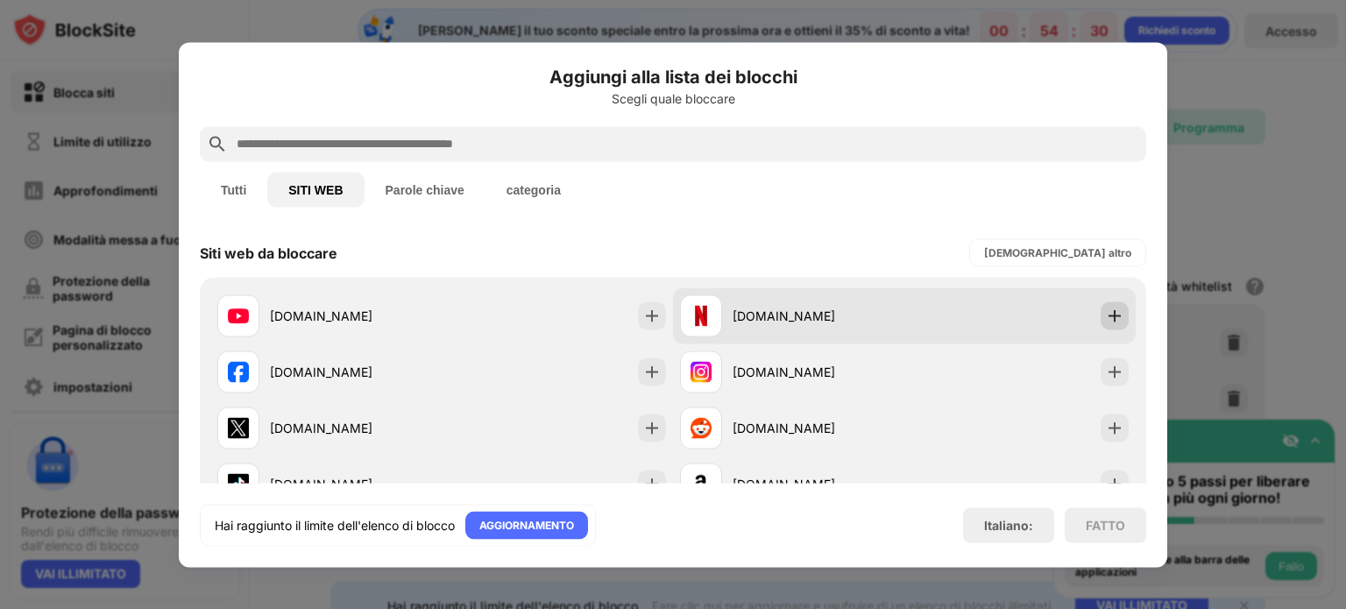
click at [1101, 317] on div at bounding box center [1115, 316] width 28 height 28
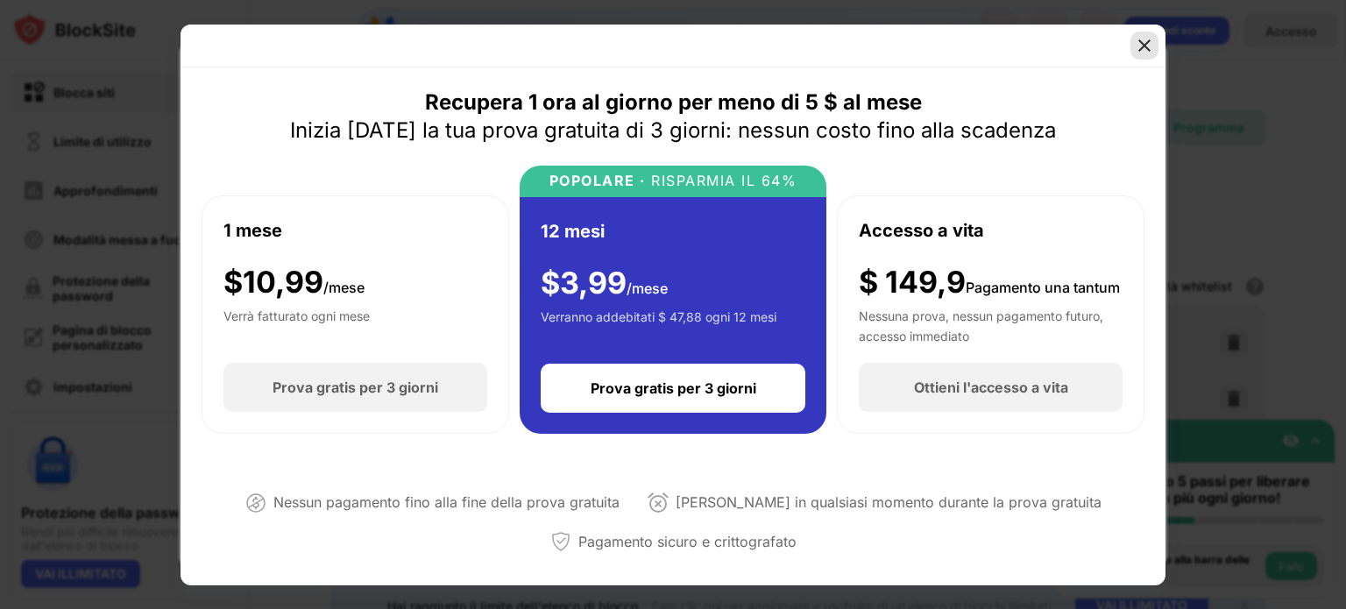
click at [1146, 50] on img at bounding box center [1145, 46] width 18 height 18
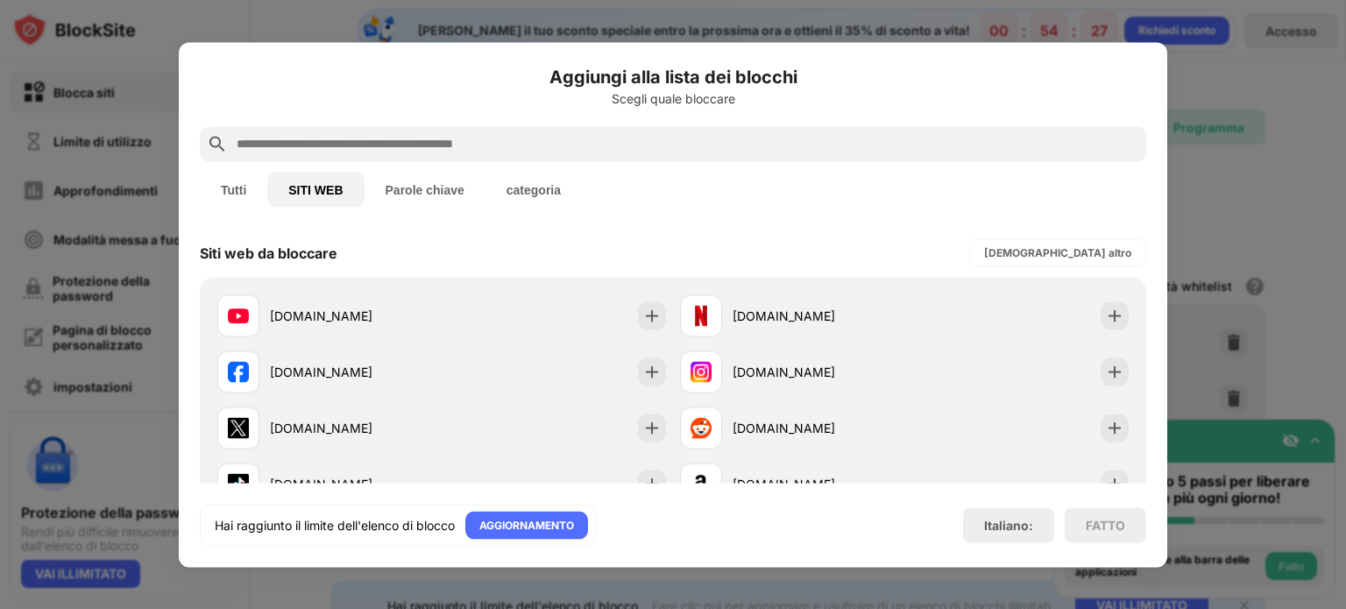
click at [1159, 111] on div "Aggiungi alla lista dei blocchi Scegli quale bloccare Tutti SITI WEB Parole chi…" at bounding box center [673, 304] width 989 height 525
click at [684, 536] on div "Hai raggiunto il limite dell'elenco di blocco AGGIORNAMENTO Italiano: FATTO" at bounding box center [673, 525] width 947 height 42
drag, startPoint x: 934, startPoint y: 515, endPoint x: 998, endPoint y: 523, distance: 64.6
click at [947, 515] on div "Hai raggiunto il limite dell'elenco di blocco AGGIORNAMENTO Italiano: FATTO" at bounding box center [673, 525] width 947 height 42
click at [999, 523] on font "Italiano:" at bounding box center [1008, 525] width 49 height 15
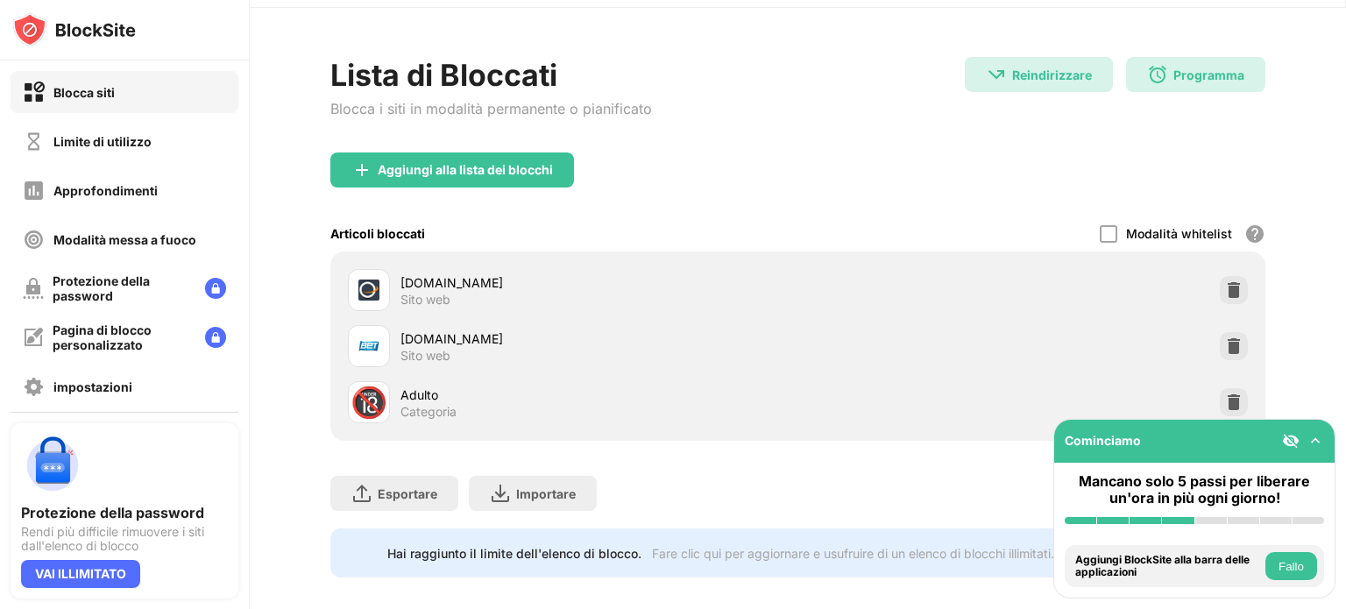
scroll to position [82, 0]
